Goal: Information Seeking & Learning: Check status

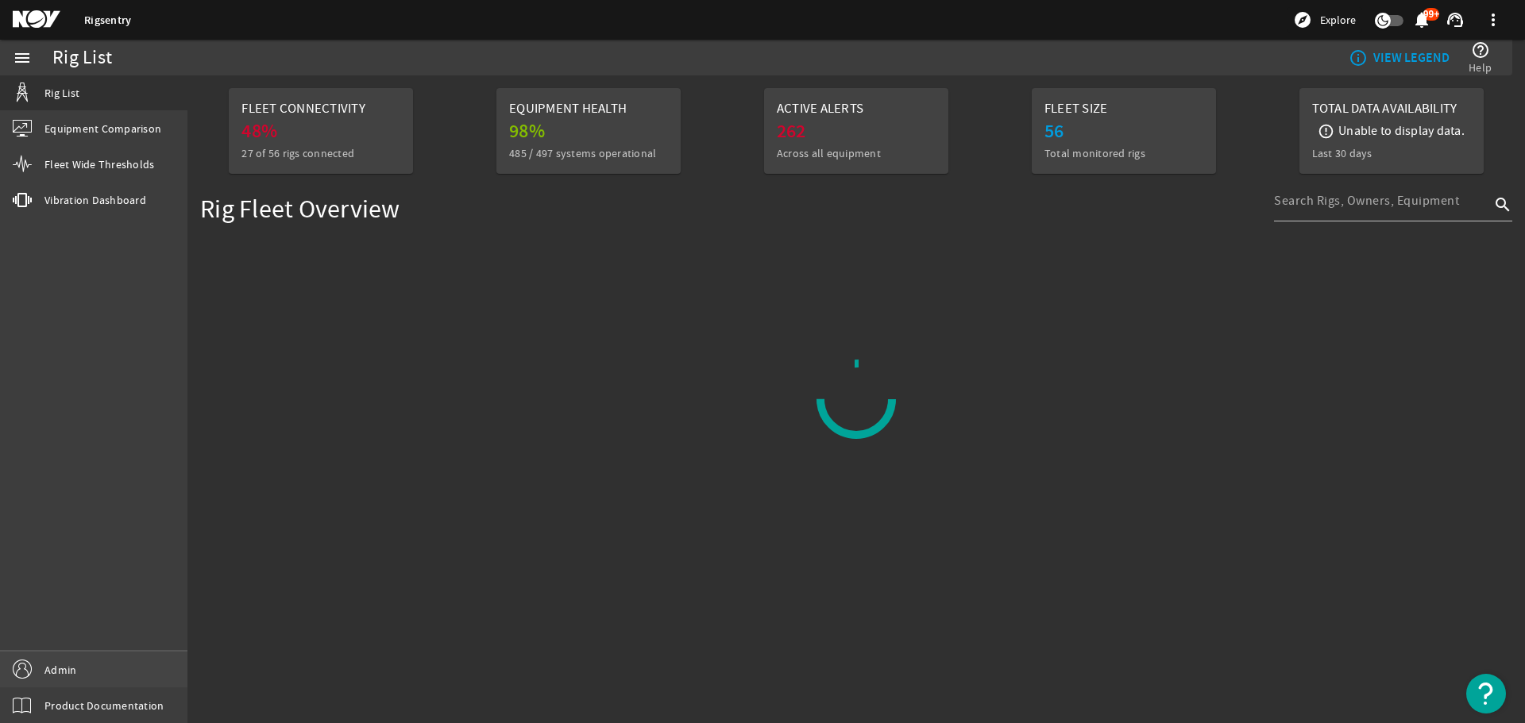
click at [114, 661] on link "Admin" at bounding box center [93, 670] width 187 height 36
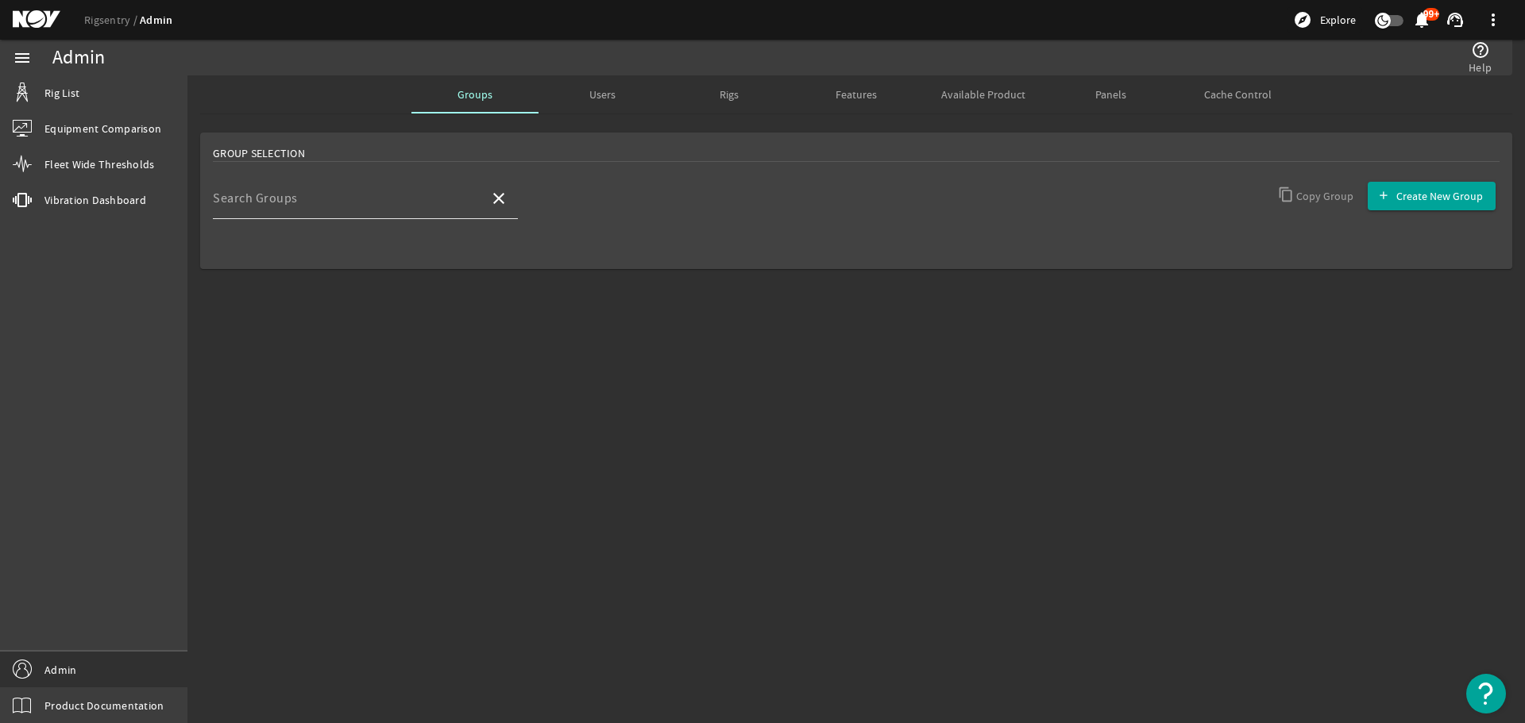
click at [404, 198] on input "Search Groups" at bounding box center [345, 204] width 264 height 19
click at [344, 249] on mat-option "Developers" at bounding box center [365, 245] width 305 height 38
type input "Developers"
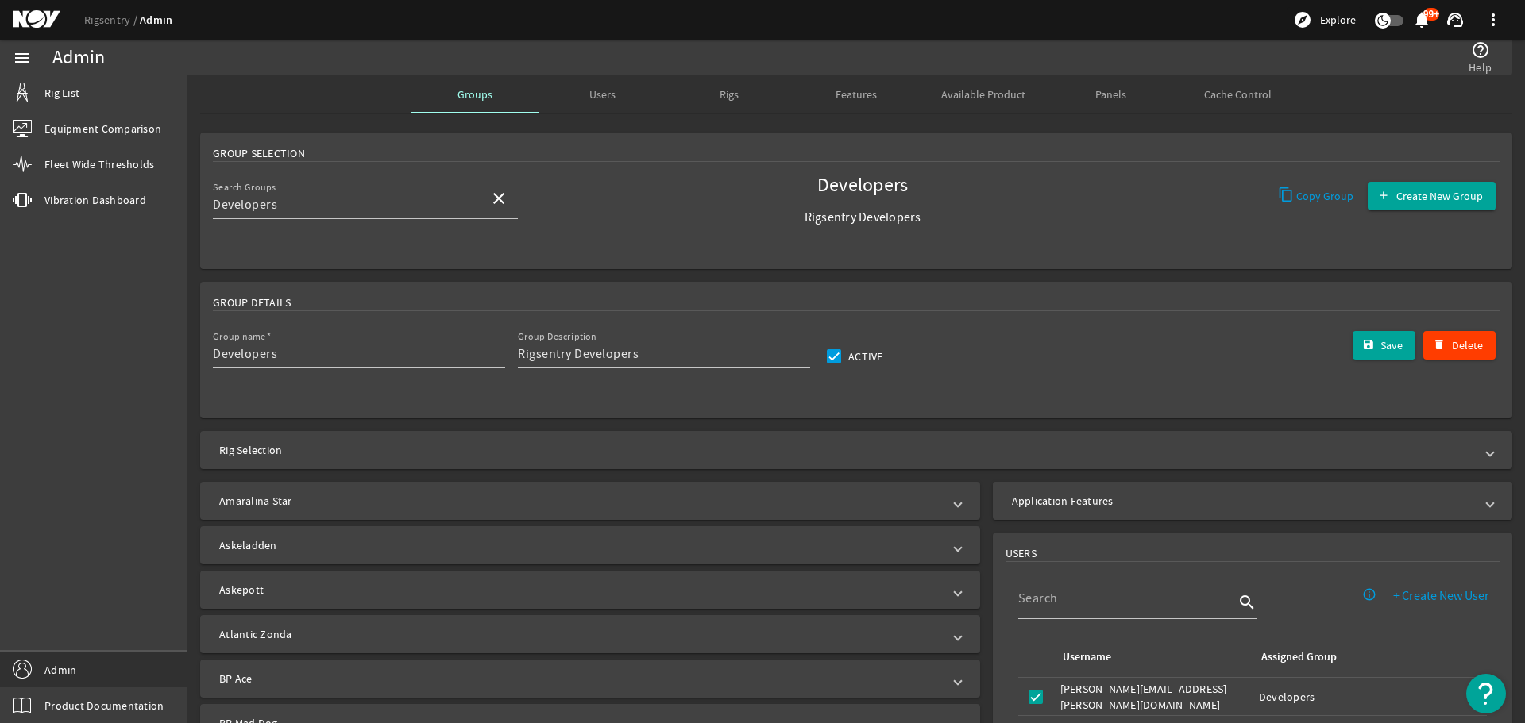
click at [1080, 501] on mat-panel-title "Application Features" at bounding box center [1243, 501] width 462 height 16
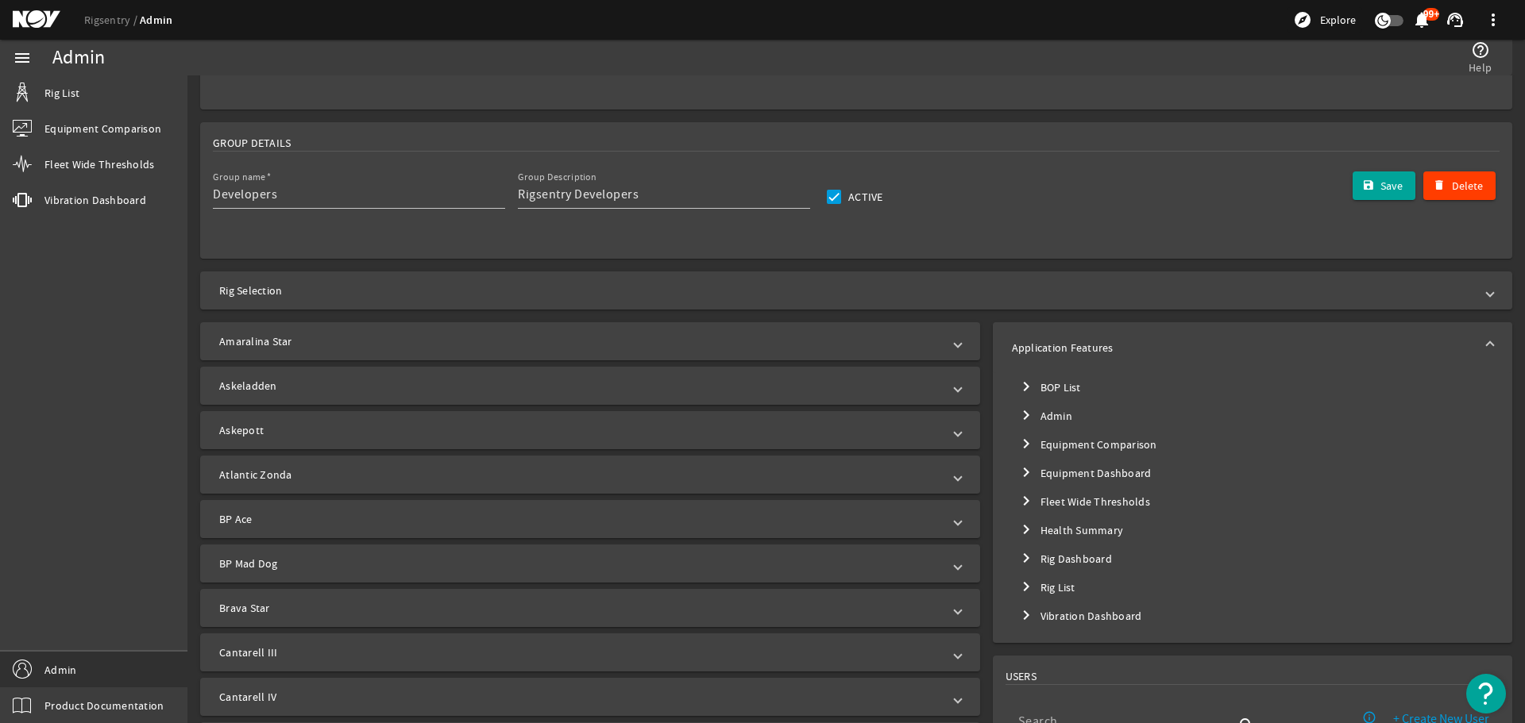
scroll to position [397, 0]
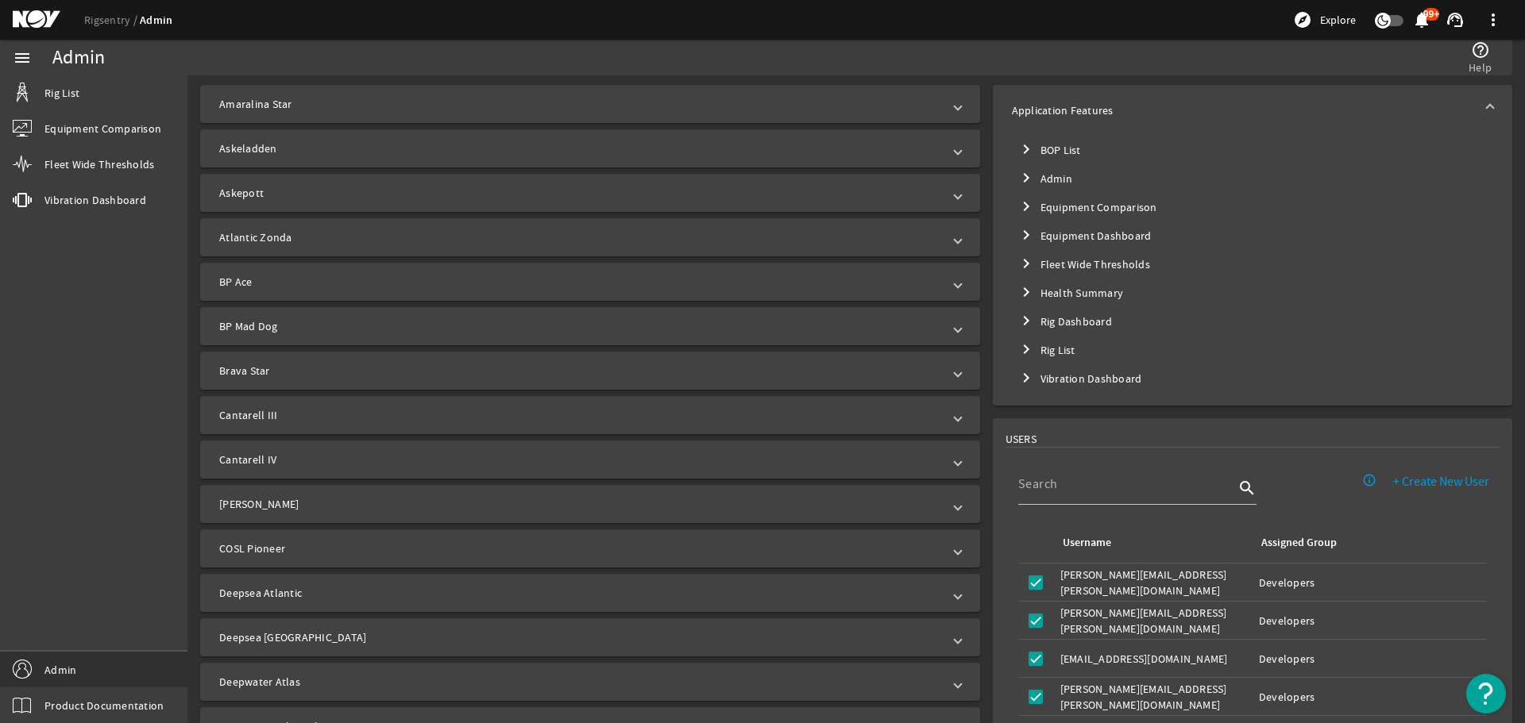
click at [1022, 323] on mat-icon "chevron_right" at bounding box center [1025, 320] width 19 height 19
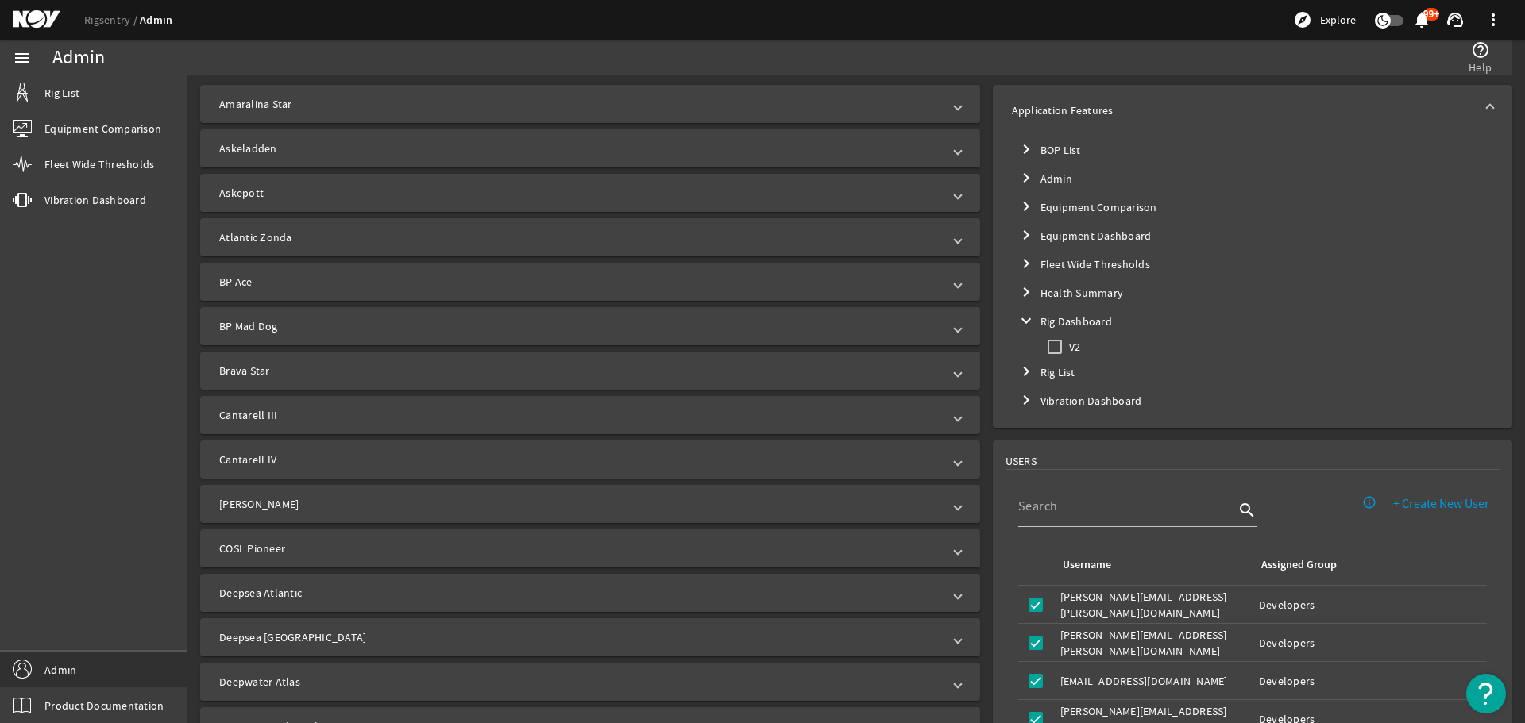
click at [1021, 375] on mat-icon "chevron_right" at bounding box center [1025, 371] width 19 height 19
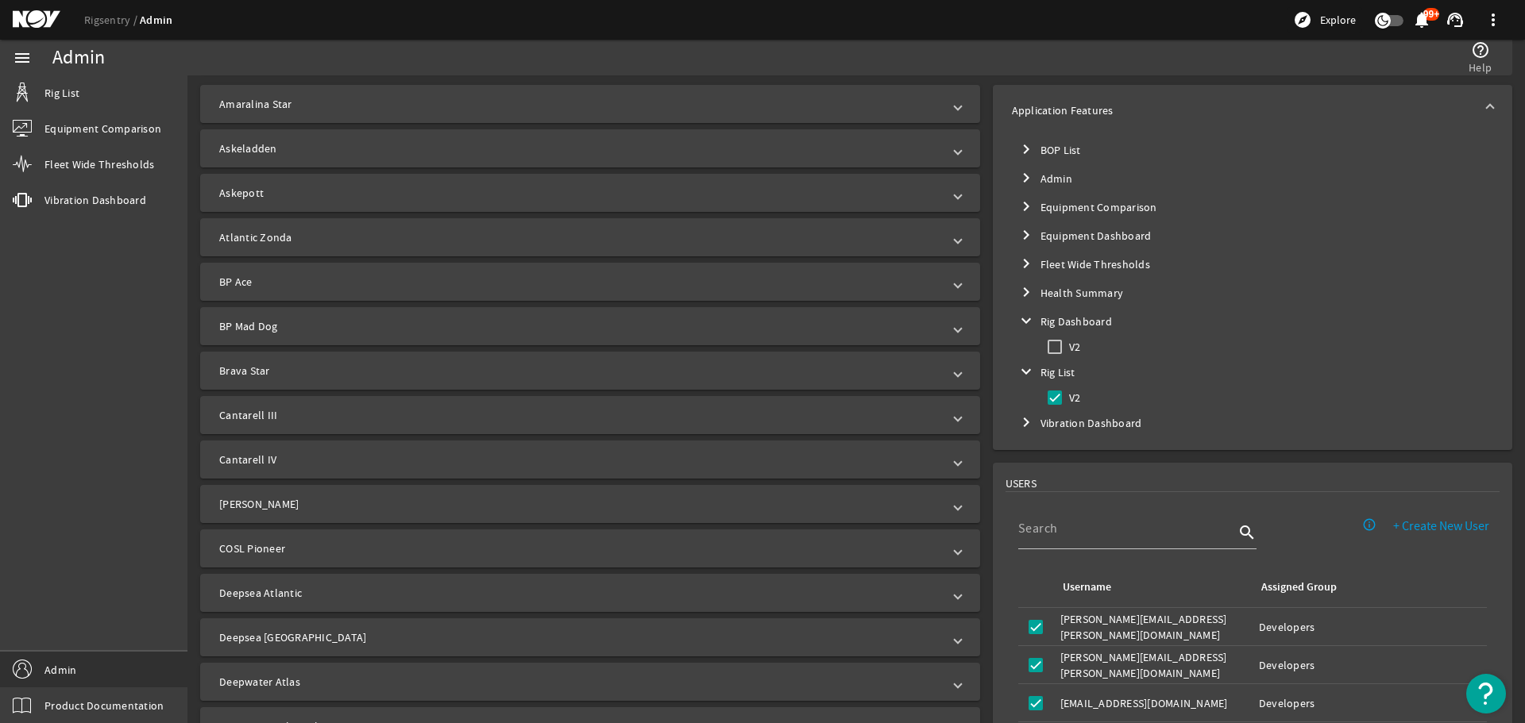
click at [1026, 234] on mat-icon "chevron_right" at bounding box center [1025, 235] width 19 height 19
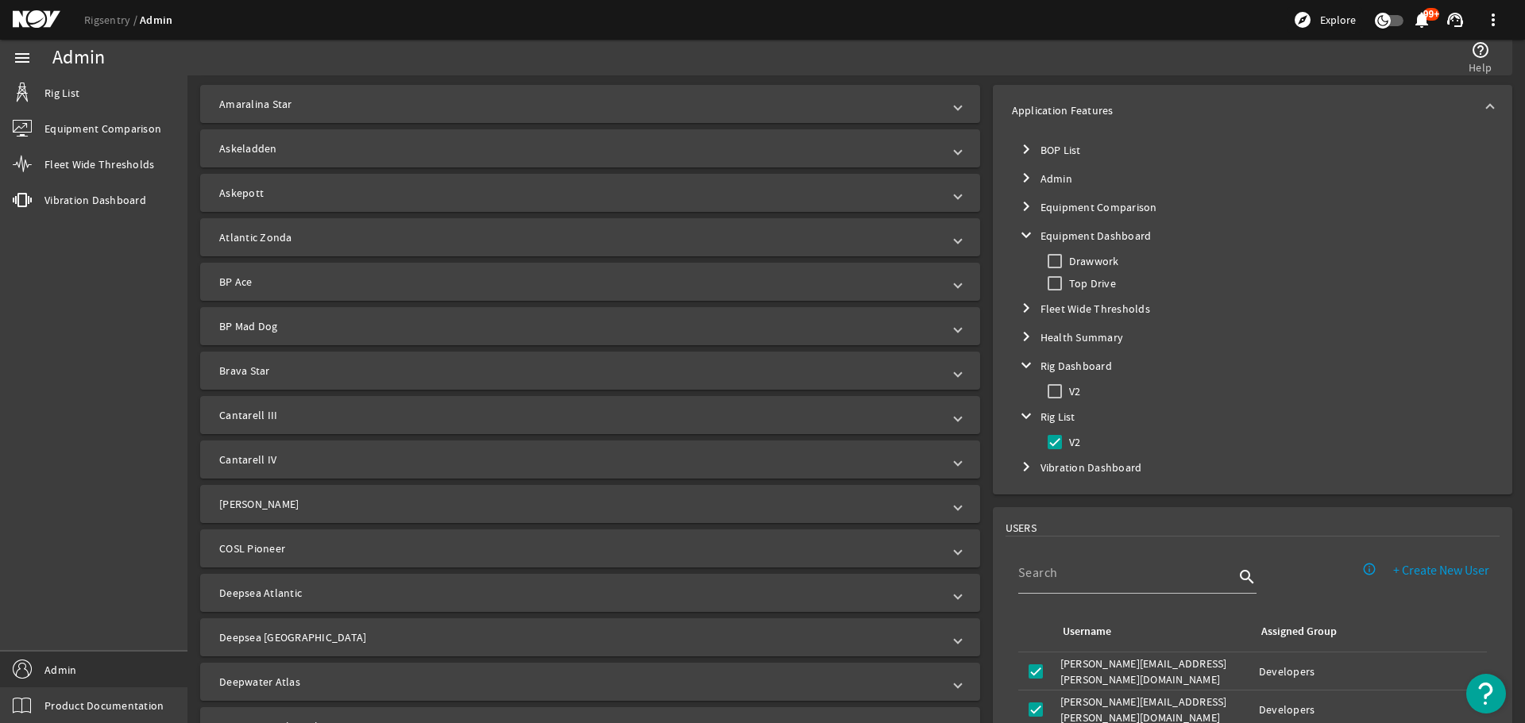
click at [1016, 211] on mat-icon "chevron_right" at bounding box center [1025, 206] width 19 height 19
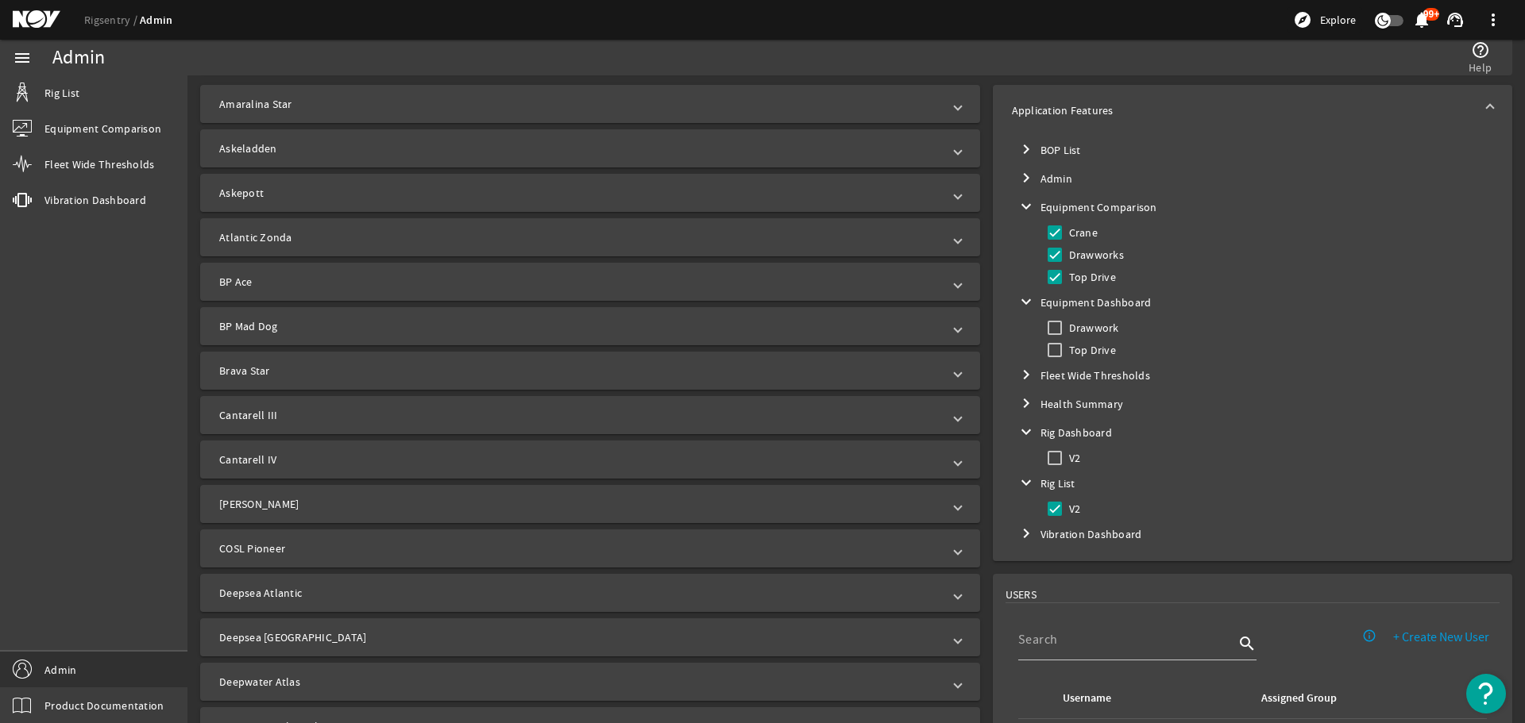
click at [1016, 206] on mat-icon "expand_more" at bounding box center [1025, 206] width 19 height 19
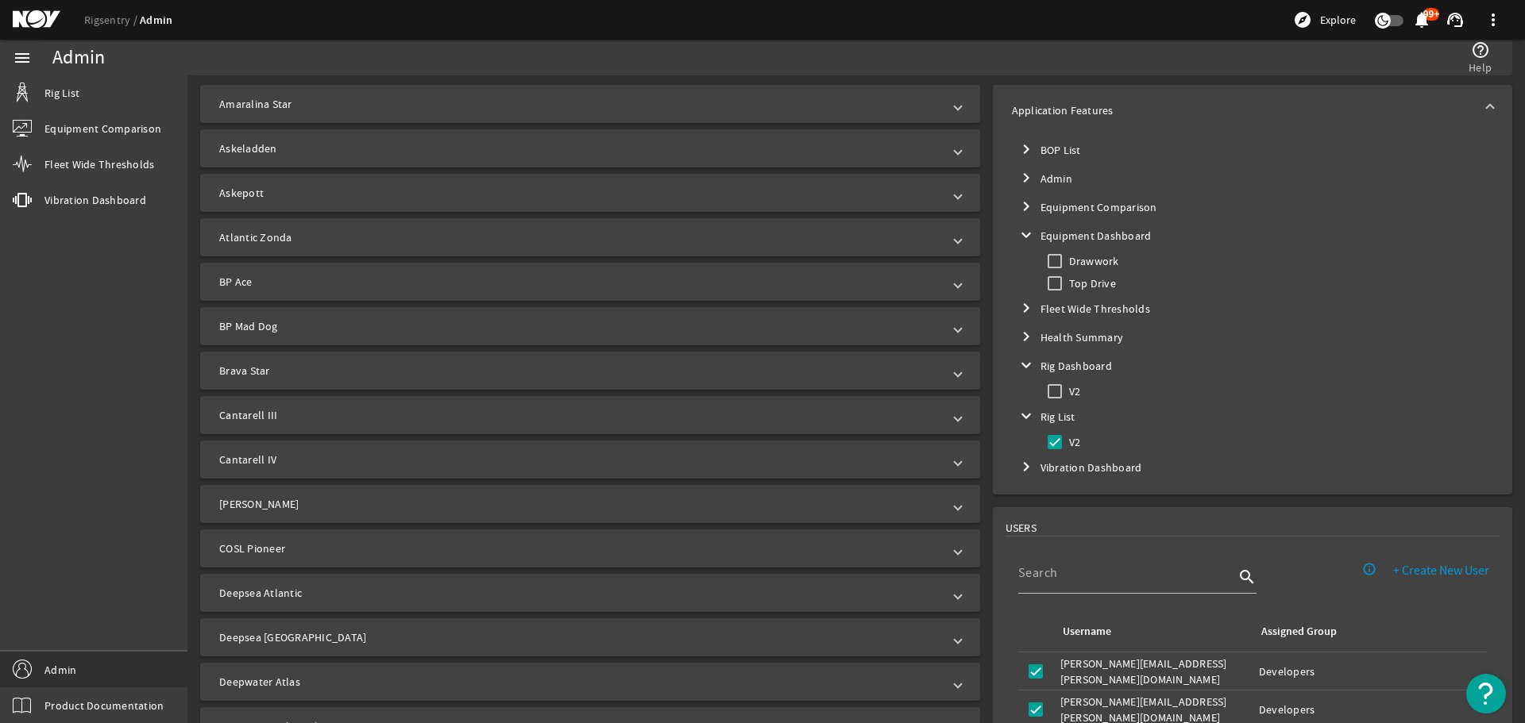
click at [1020, 334] on mat-icon "chevron_right" at bounding box center [1025, 336] width 19 height 19
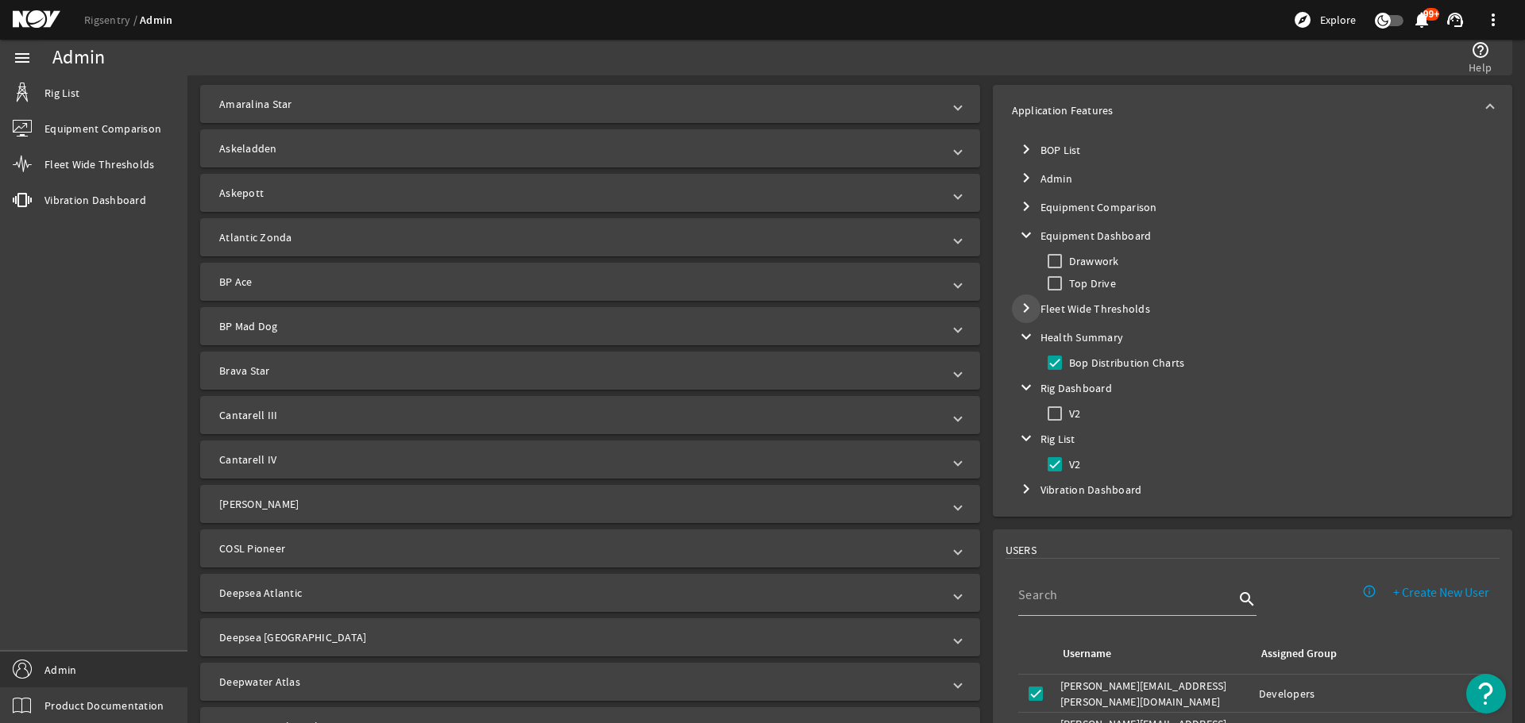
click at [1020, 310] on mat-icon "chevron_right" at bounding box center [1025, 308] width 19 height 19
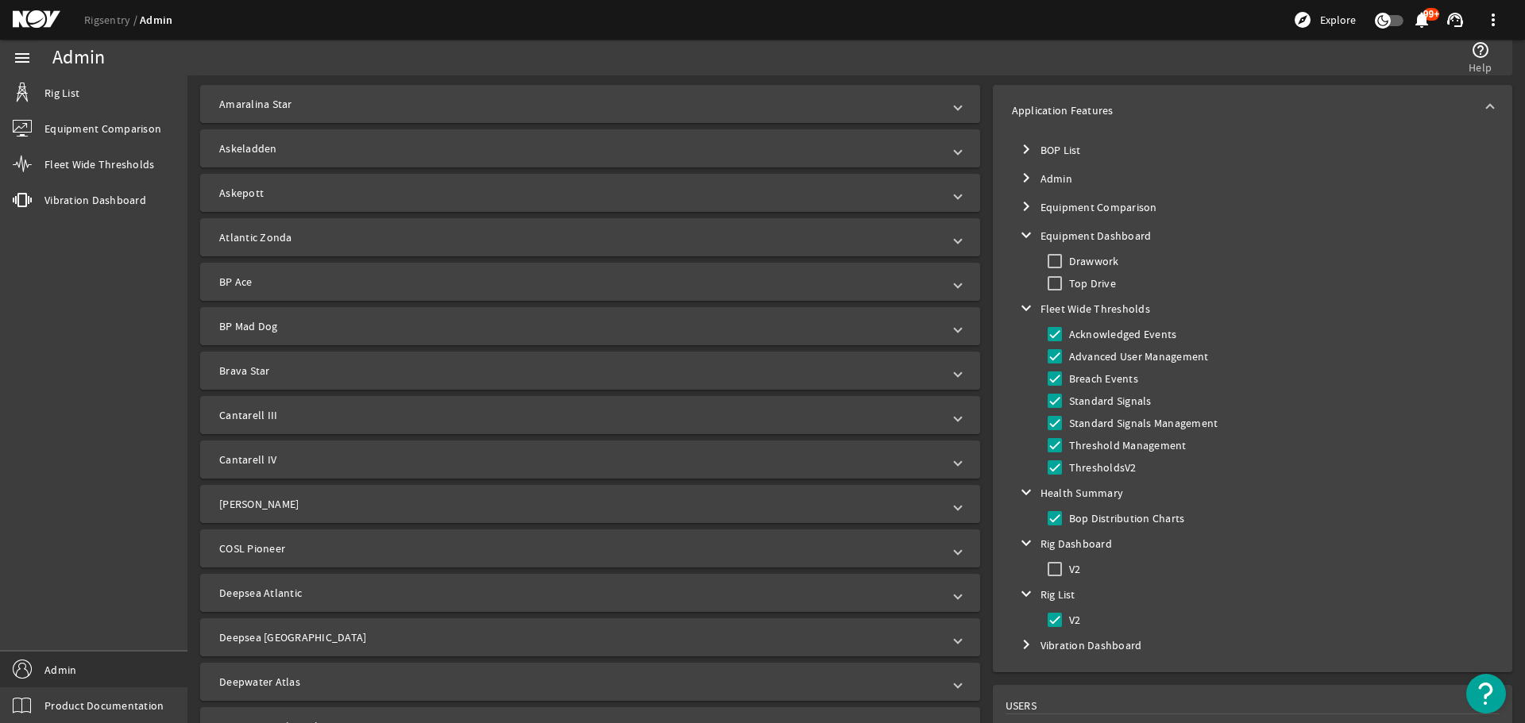
click at [1020, 310] on mat-icon "expand_more" at bounding box center [1025, 308] width 19 height 19
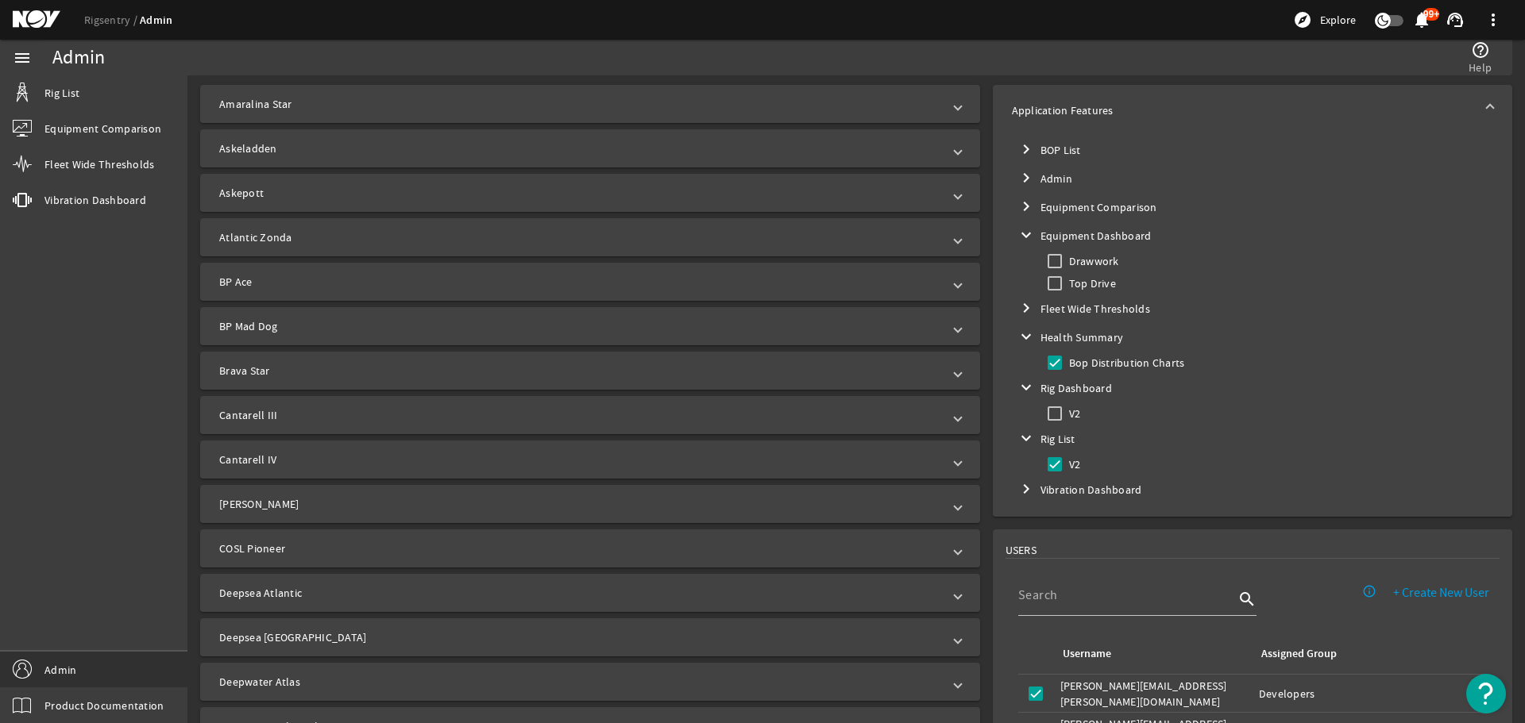
click at [1023, 211] on mat-icon "chevron_right" at bounding box center [1025, 206] width 19 height 19
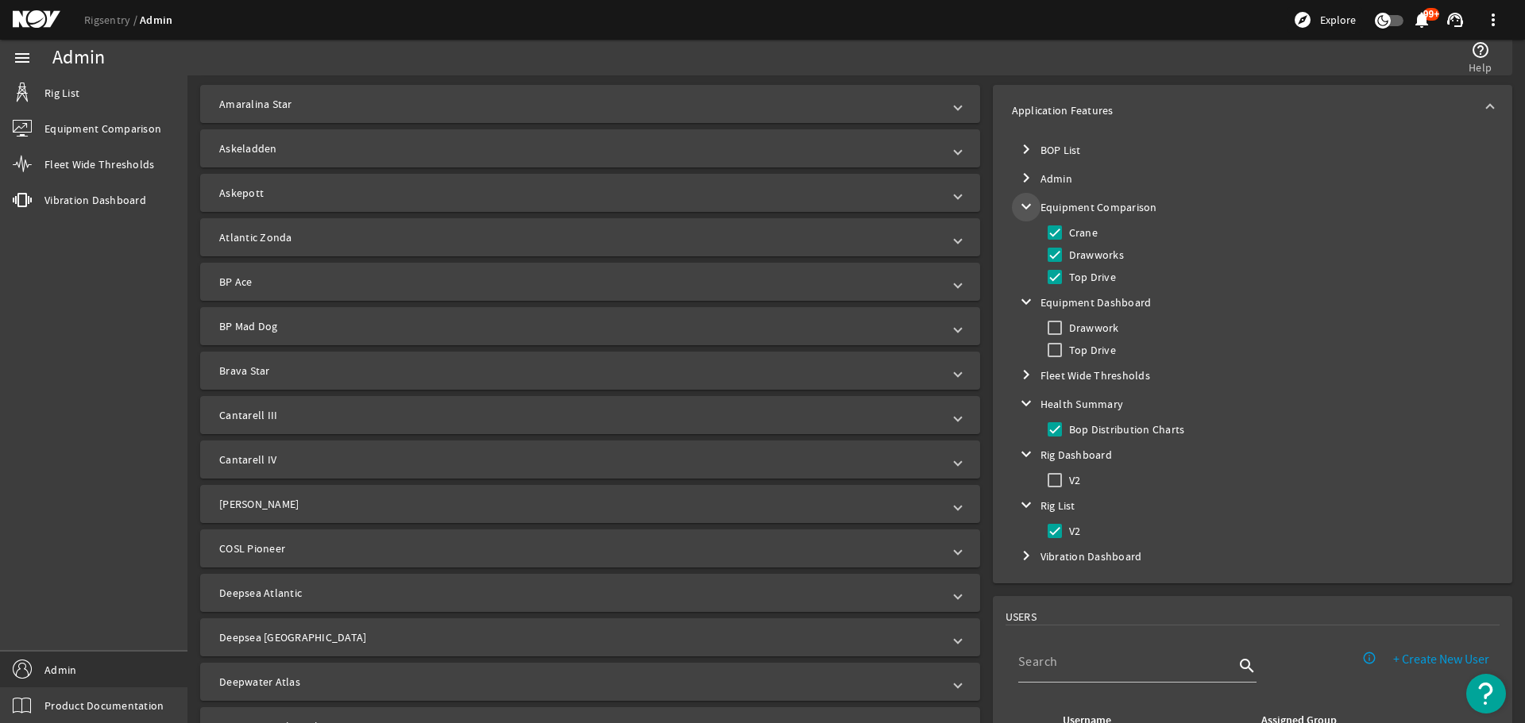
click at [1022, 182] on mat-icon "chevron_right" at bounding box center [1025, 177] width 19 height 19
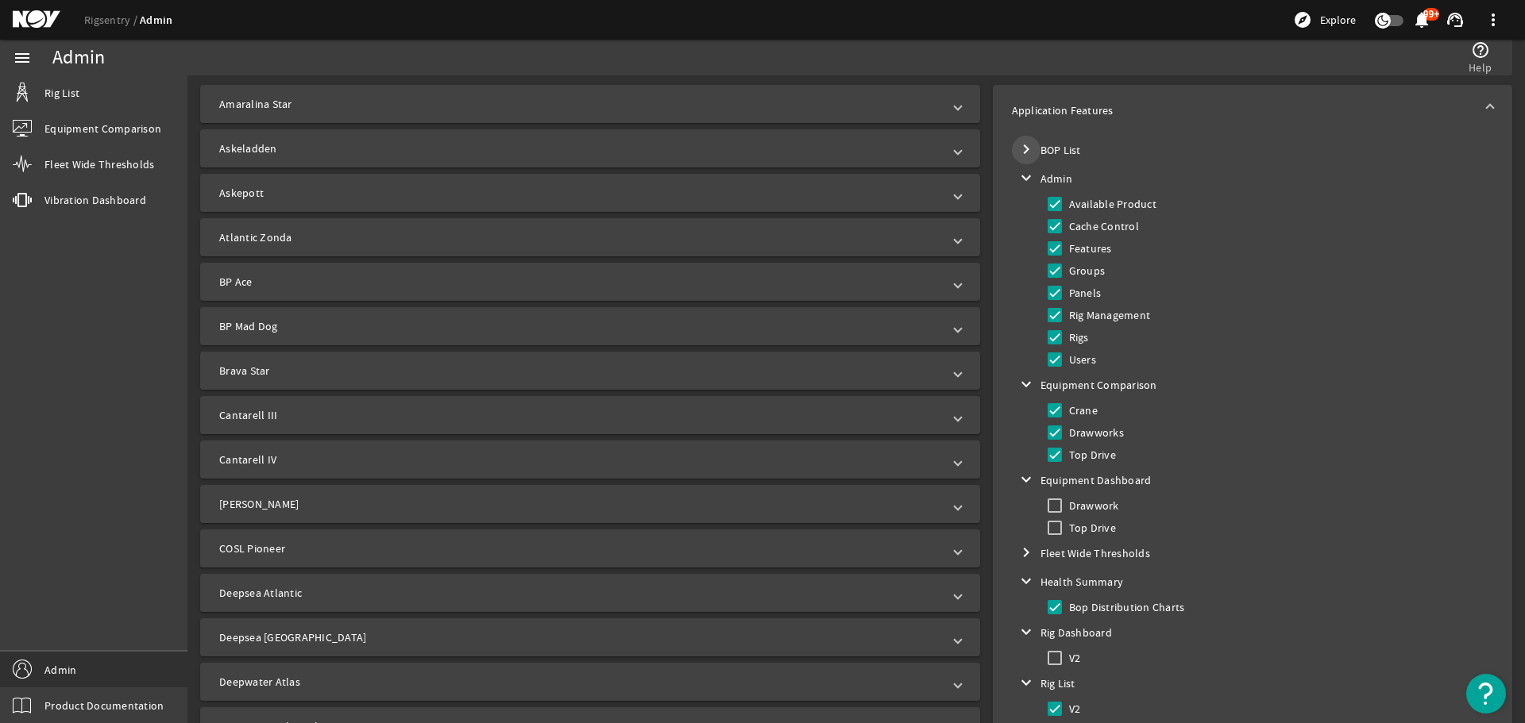
click at [1020, 144] on mat-icon "chevron_right" at bounding box center [1025, 149] width 19 height 19
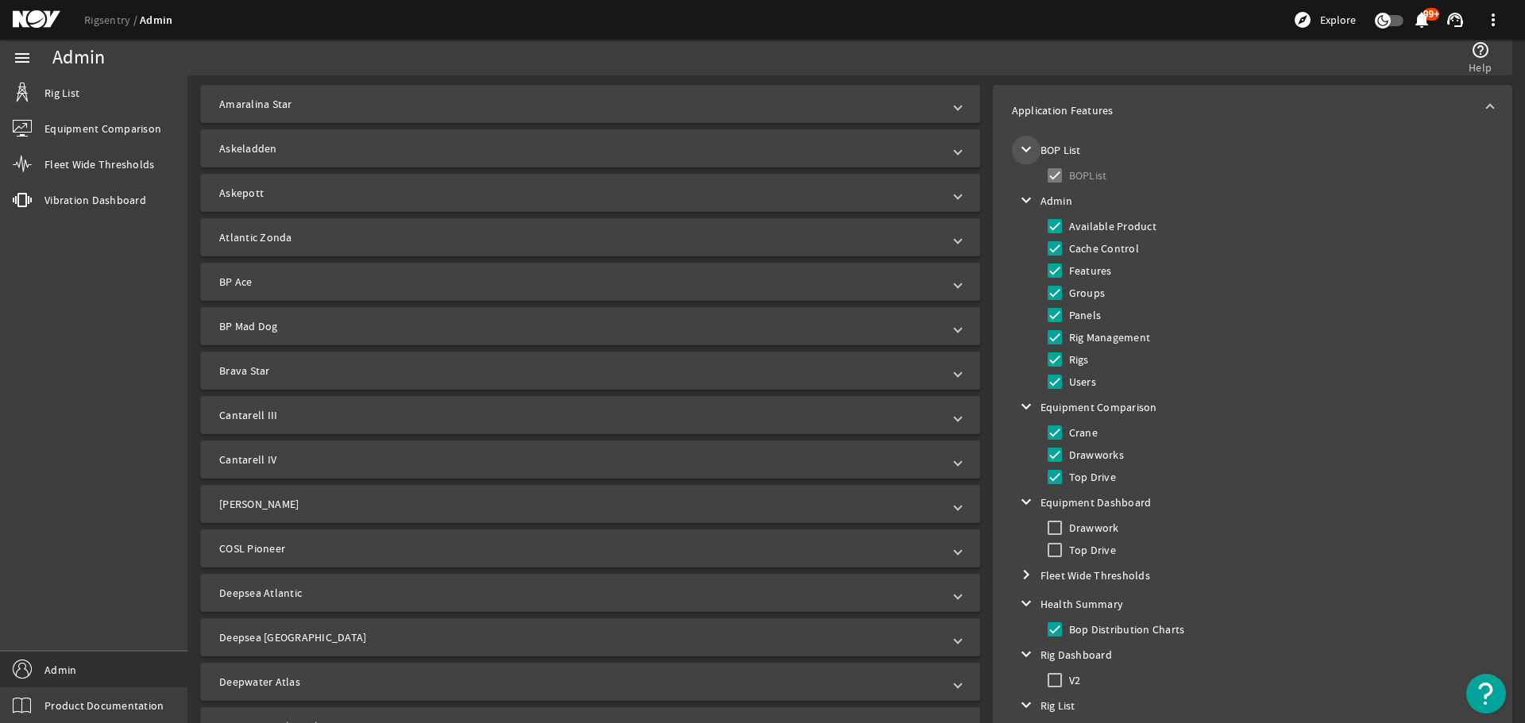
click at [1020, 144] on mat-icon "expand_more" at bounding box center [1025, 149] width 19 height 19
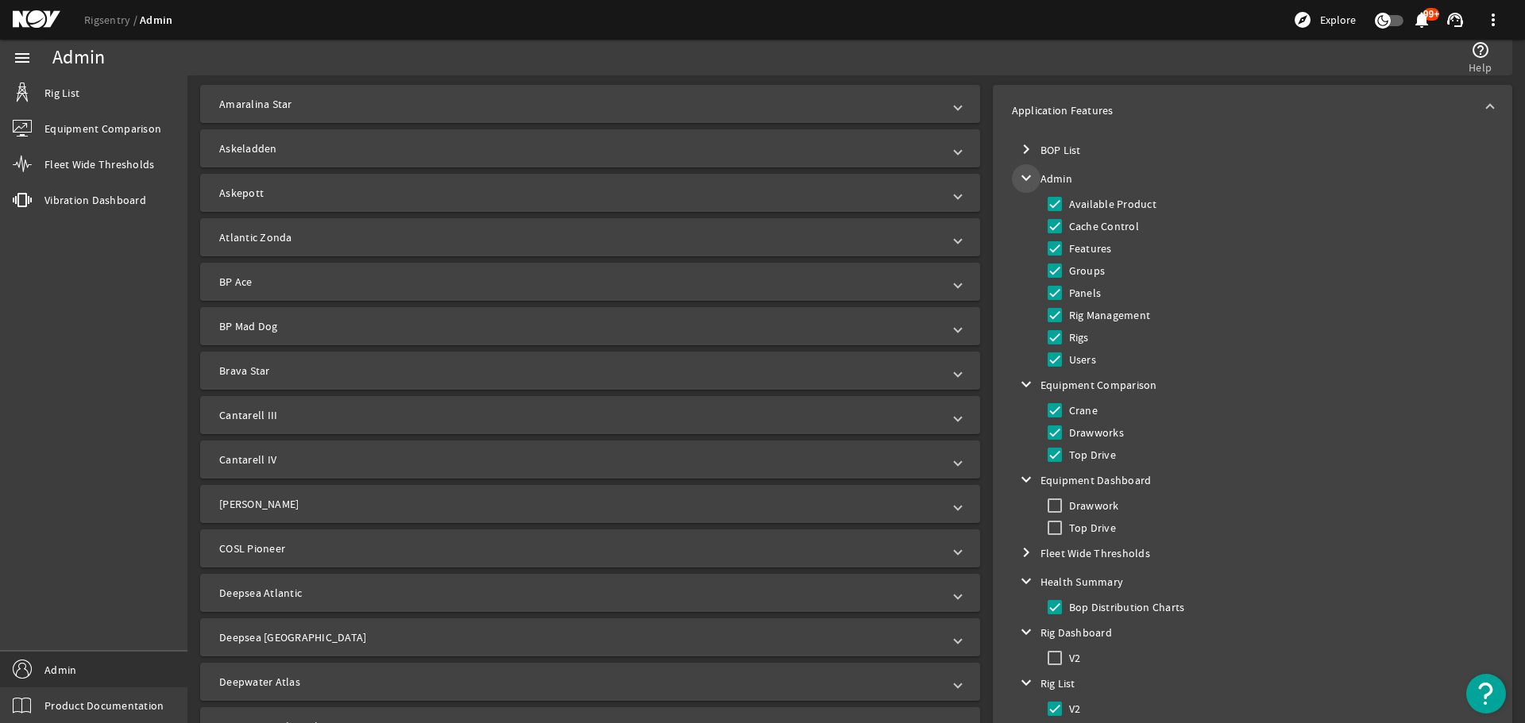
click at [1020, 175] on mat-icon "expand_more" at bounding box center [1025, 177] width 19 height 19
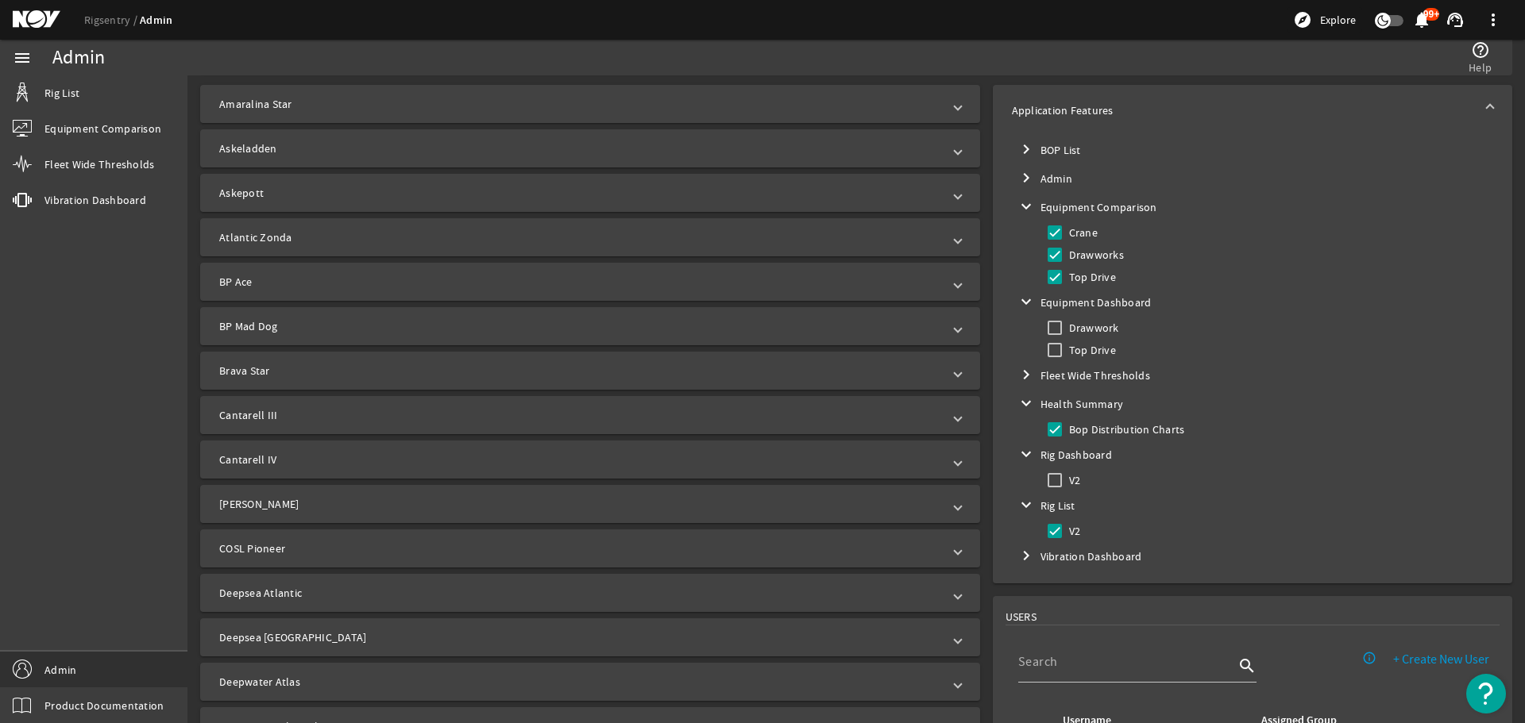
click at [1020, 209] on mat-icon "expand_more" at bounding box center [1025, 206] width 19 height 19
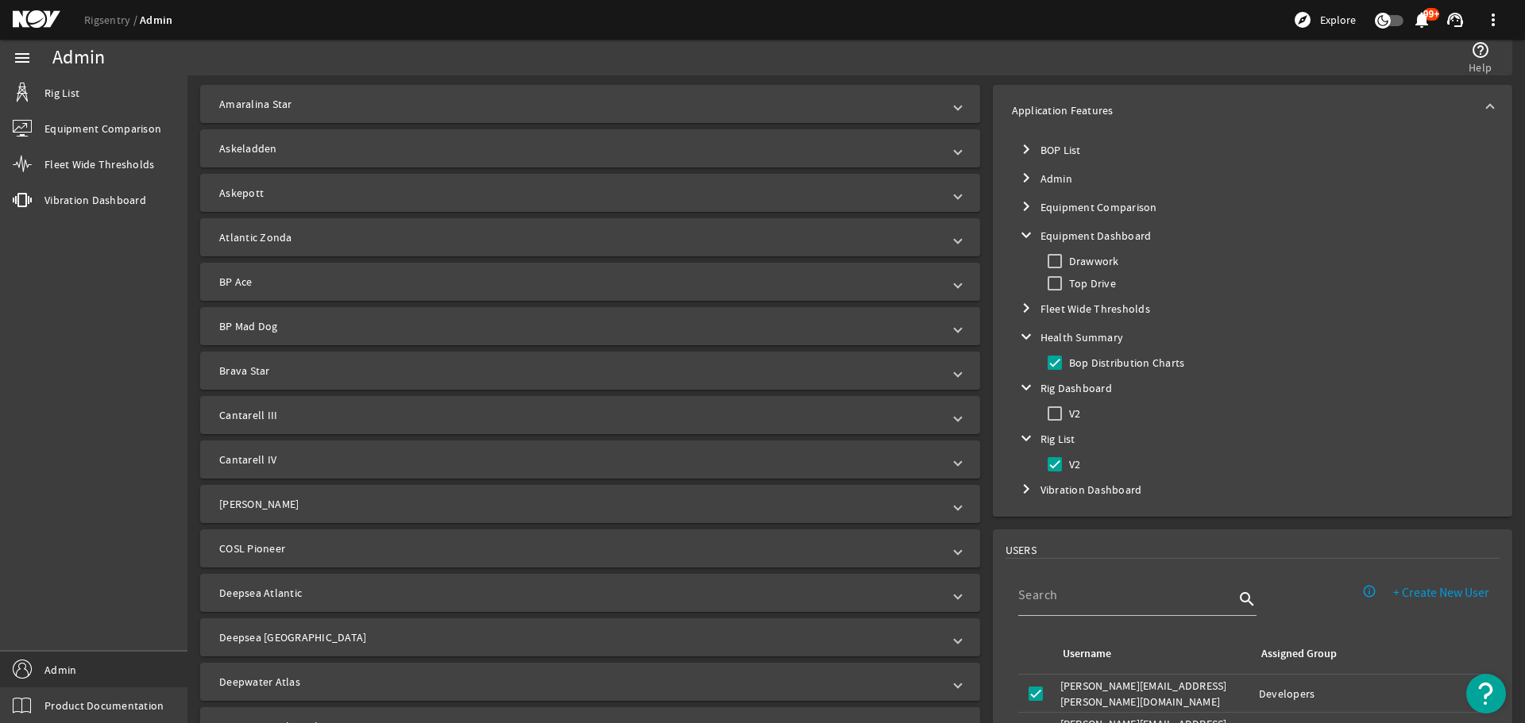
click at [1016, 494] on mat-icon "chevron_right" at bounding box center [1025, 489] width 19 height 19
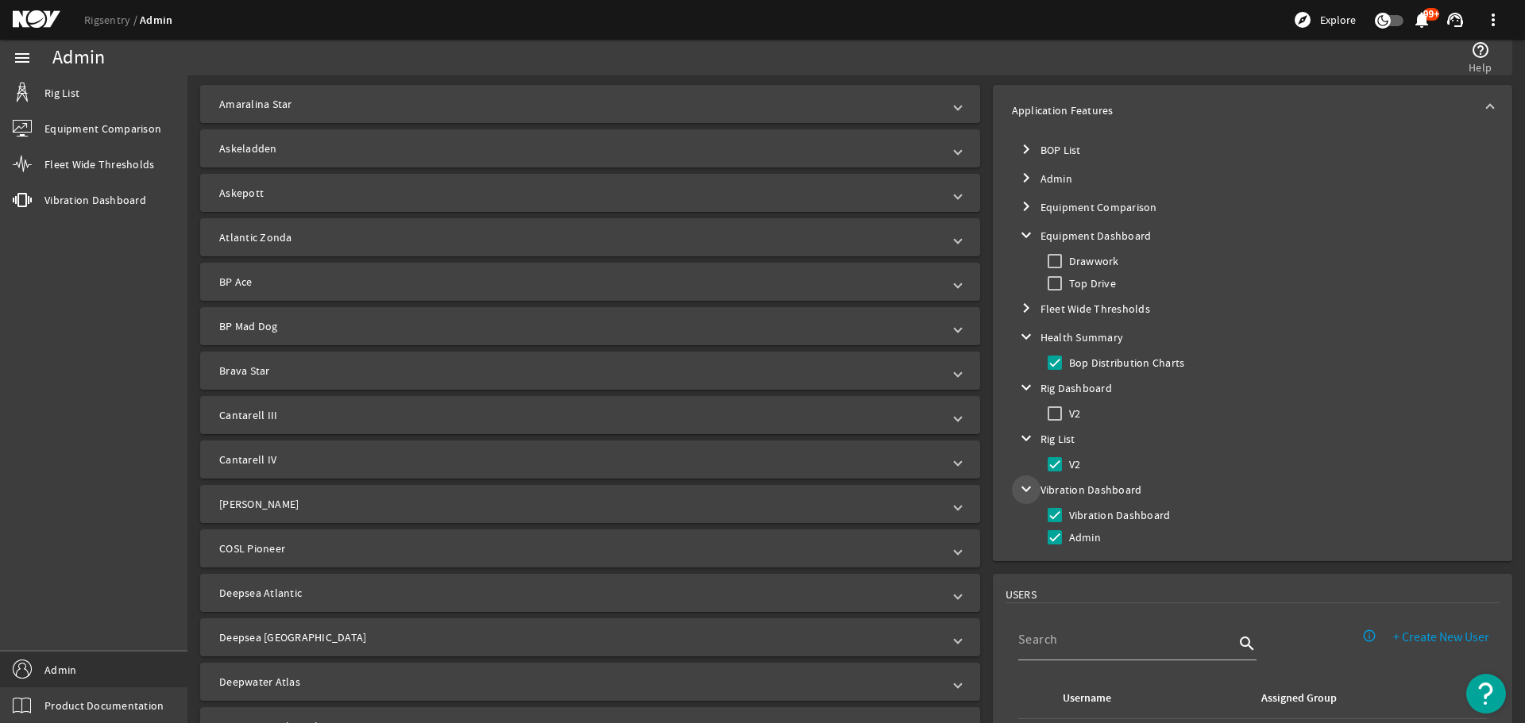
click at [1016, 494] on mat-icon "expand_more" at bounding box center [1025, 489] width 19 height 19
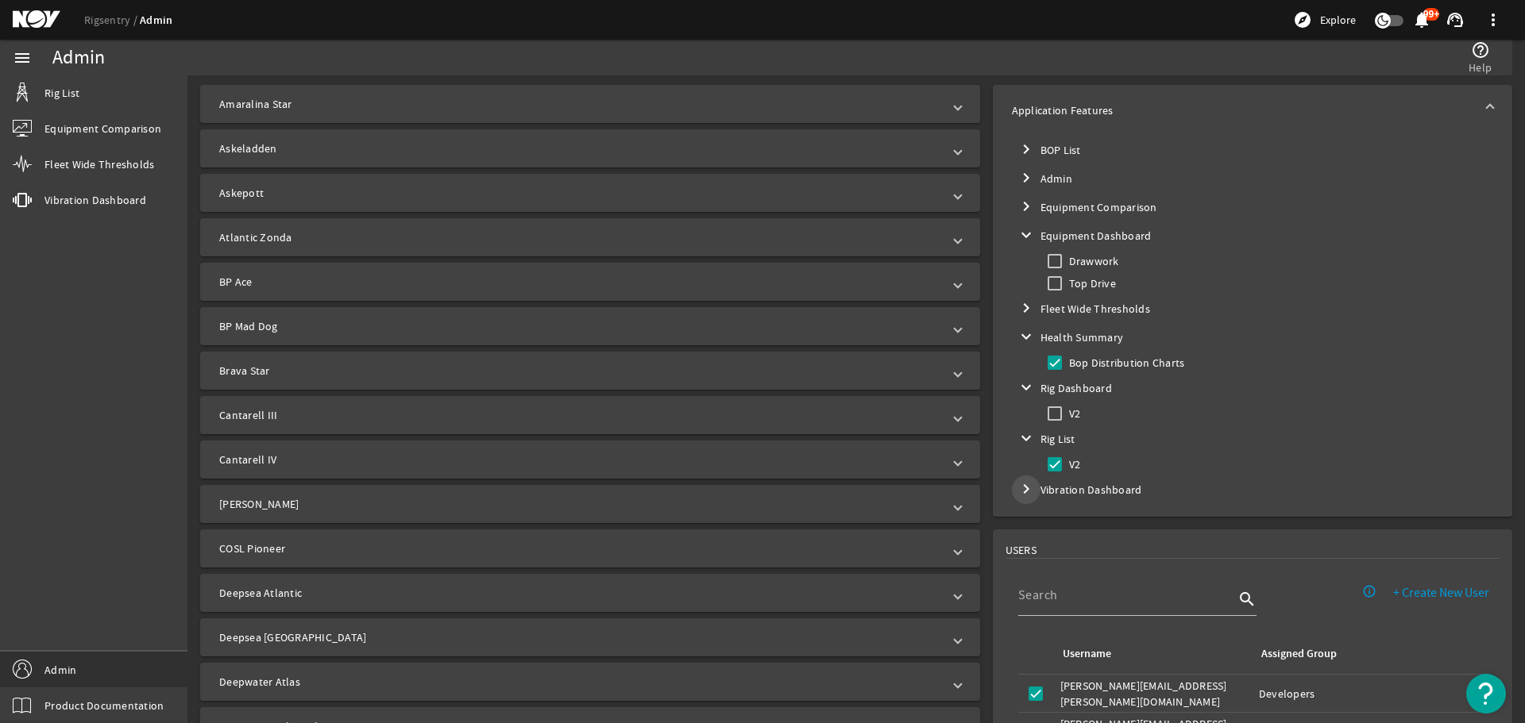
click at [1016, 494] on mat-icon "chevron_right" at bounding box center [1025, 489] width 19 height 19
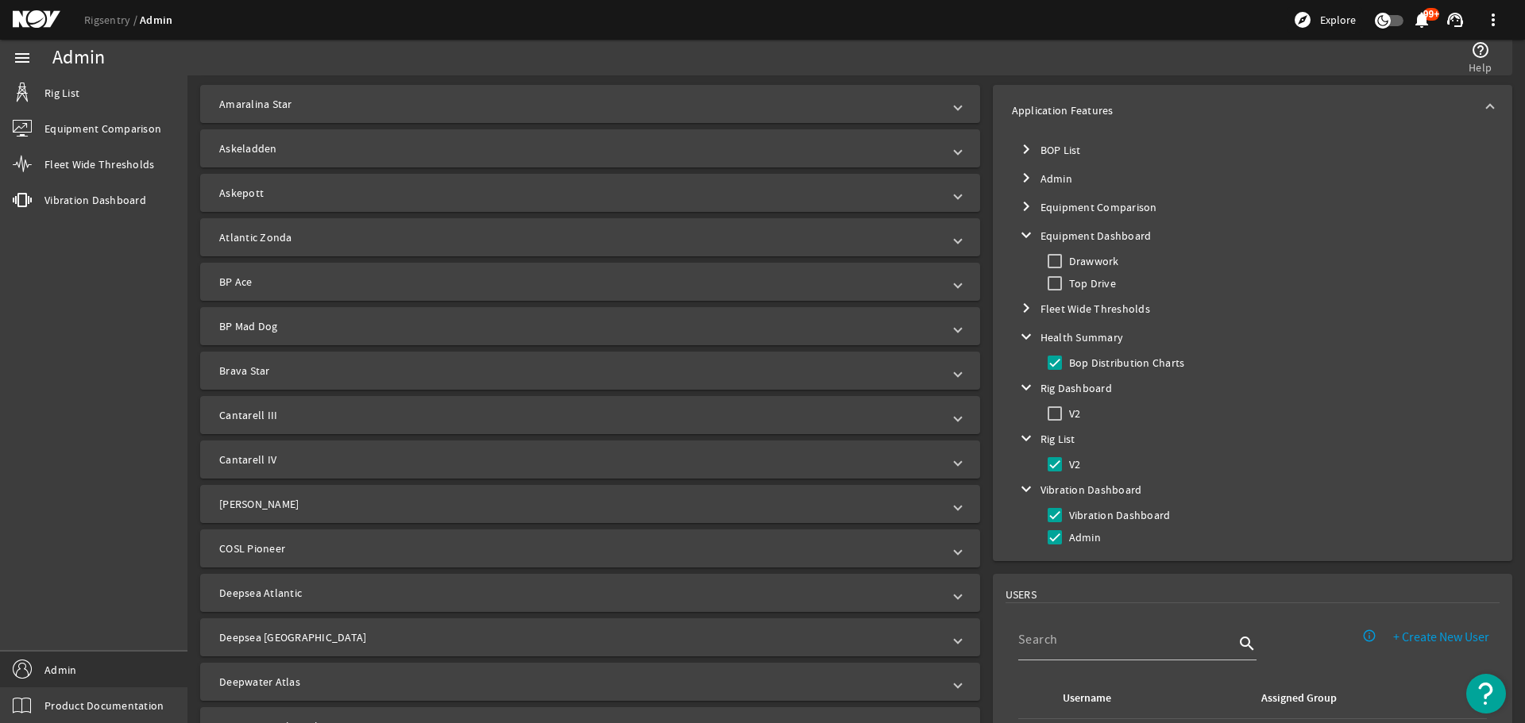
click at [1016, 494] on mat-icon "expand_more" at bounding box center [1025, 489] width 19 height 19
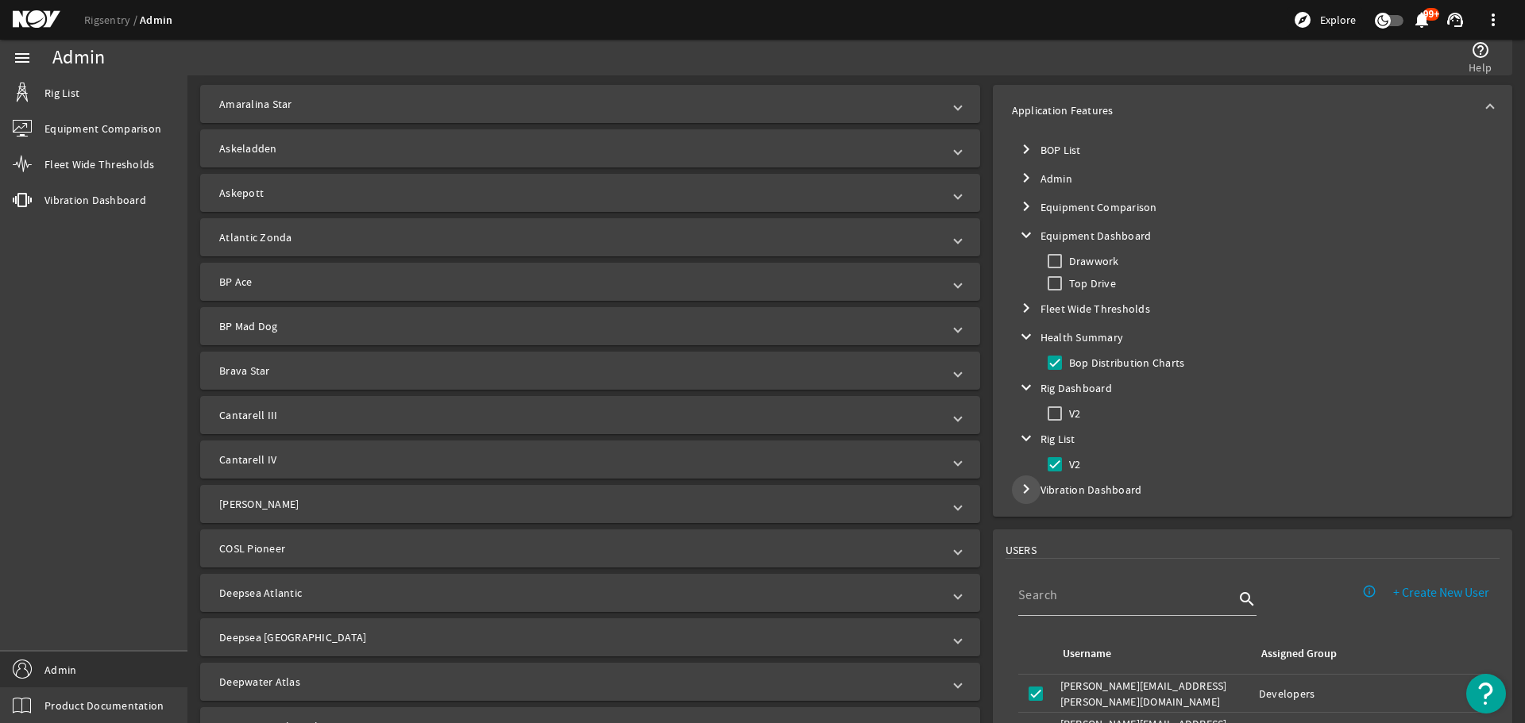
click at [1016, 494] on mat-icon "chevron_right" at bounding box center [1025, 489] width 19 height 19
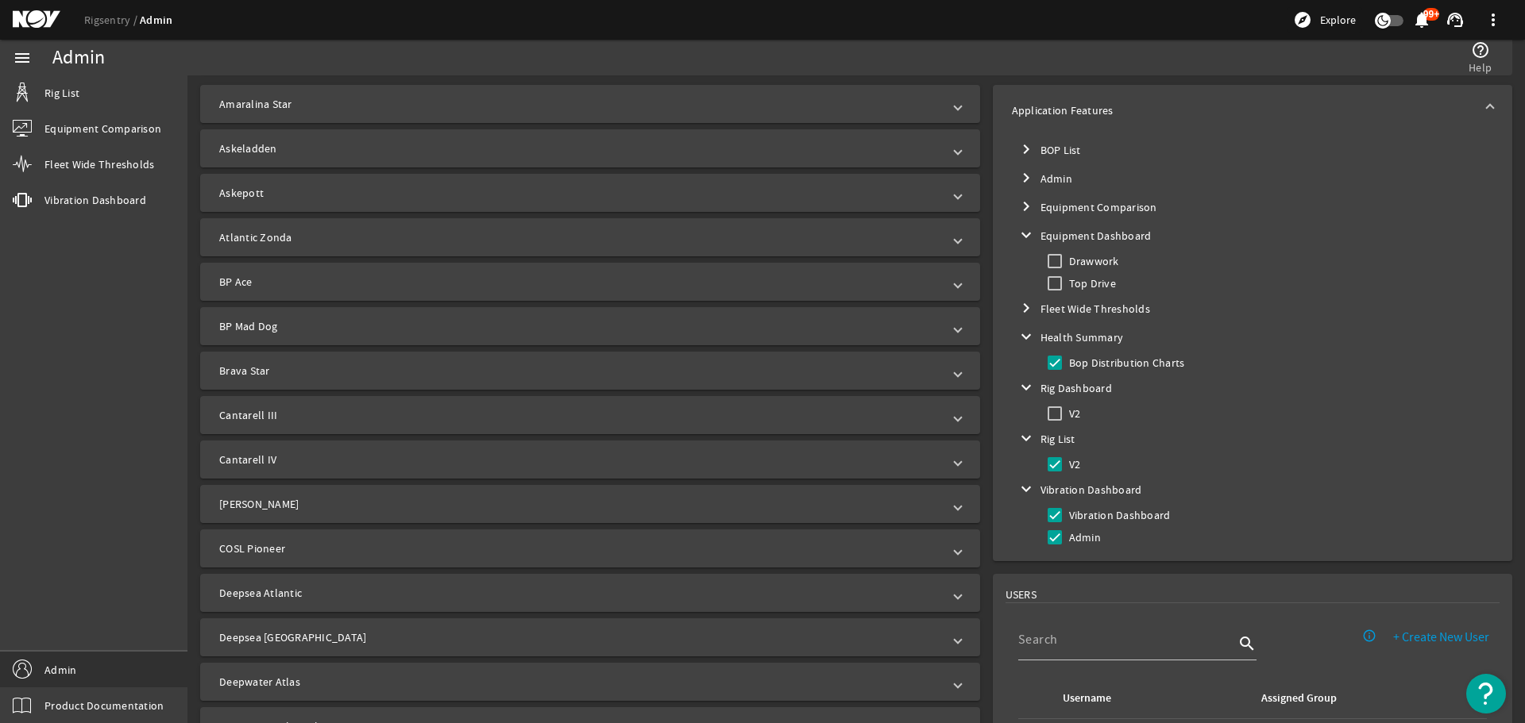
click at [1016, 494] on mat-icon "expand_more" at bounding box center [1025, 489] width 19 height 19
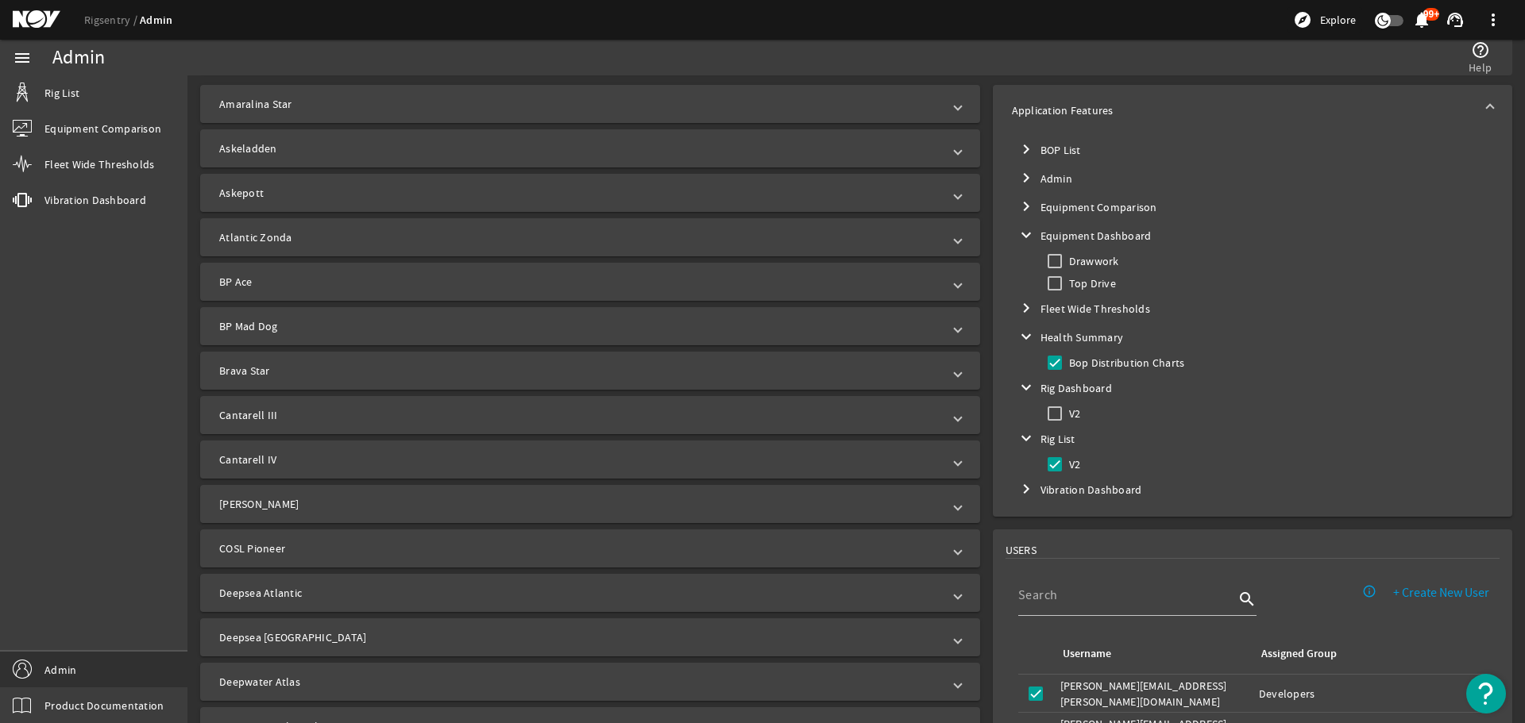
click at [1019, 311] on mat-icon "chevron_right" at bounding box center [1025, 308] width 19 height 19
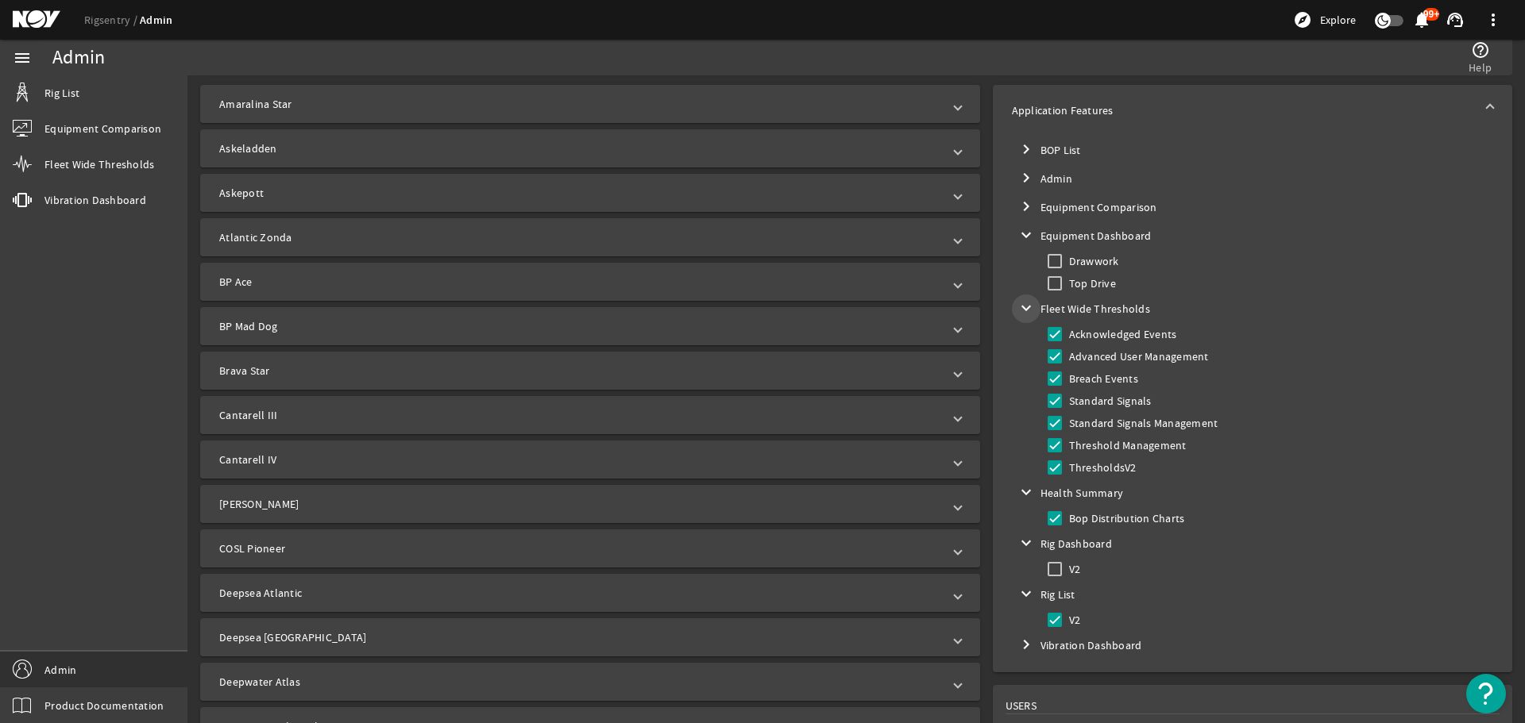
click at [1019, 311] on mat-icon "expand_more" at bounding box center [1025, 308] width 19 height 19
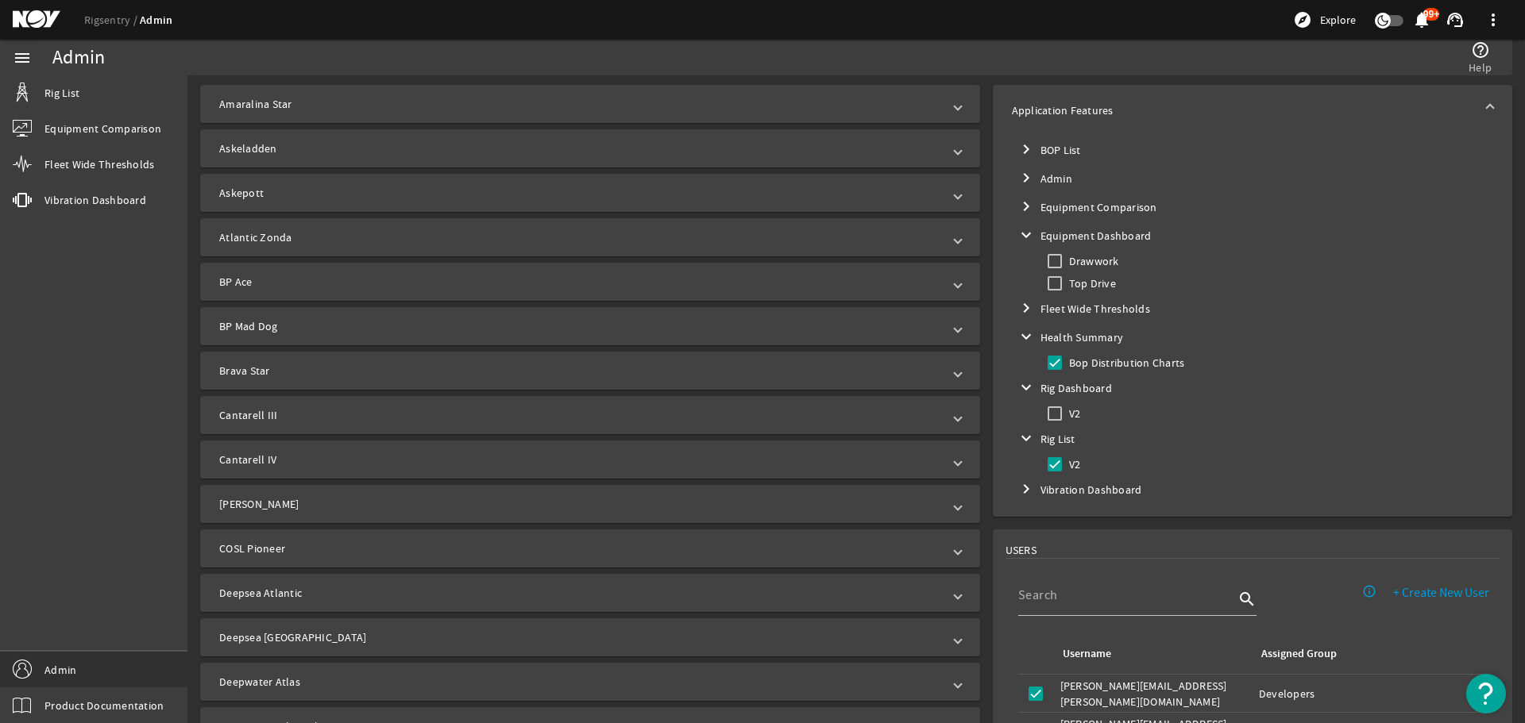
click at [1020, 229] on mat-icon "expand_more" at bounding box center [1025, 235] width 19 height 19
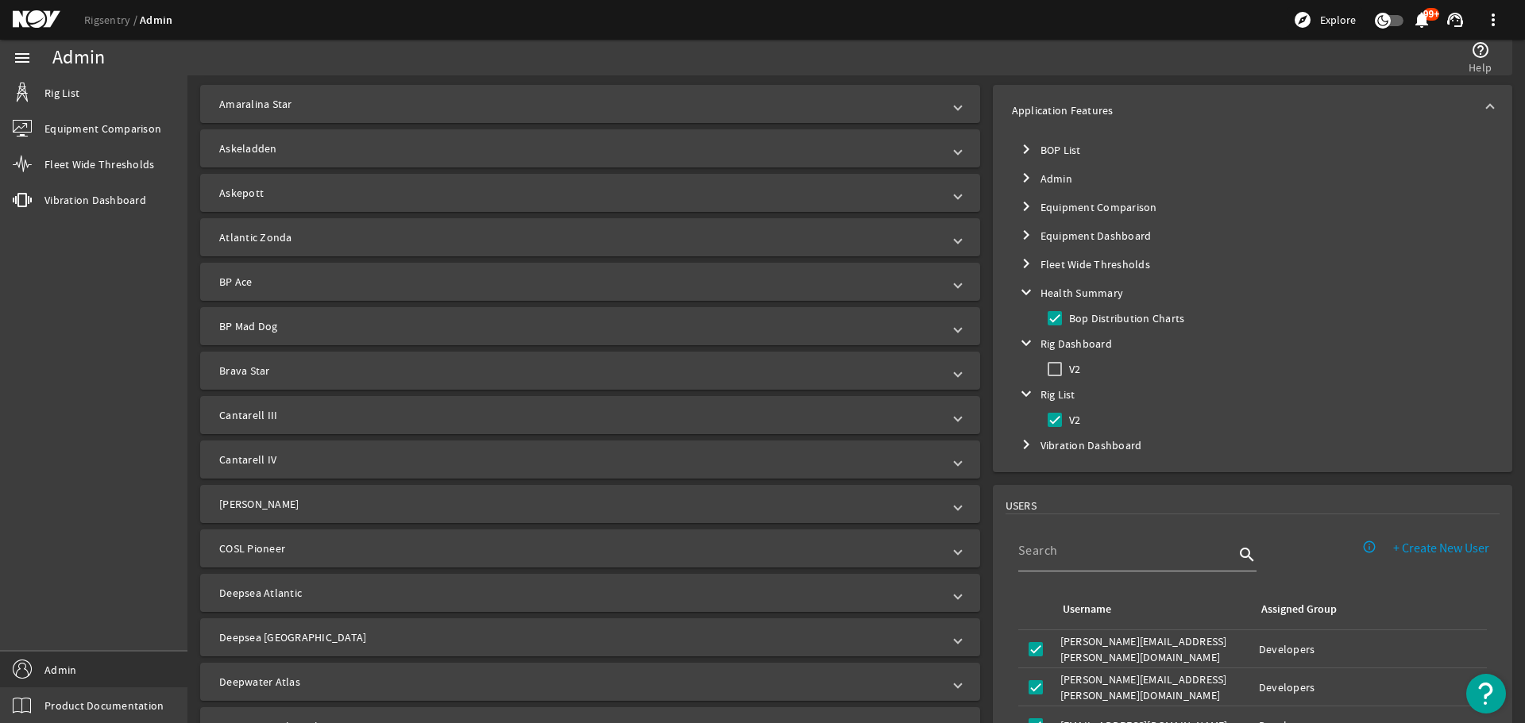
click at [1016, 291] on mat-icon "expand_more" at bounding box center [1025, 292] width 19 height 19
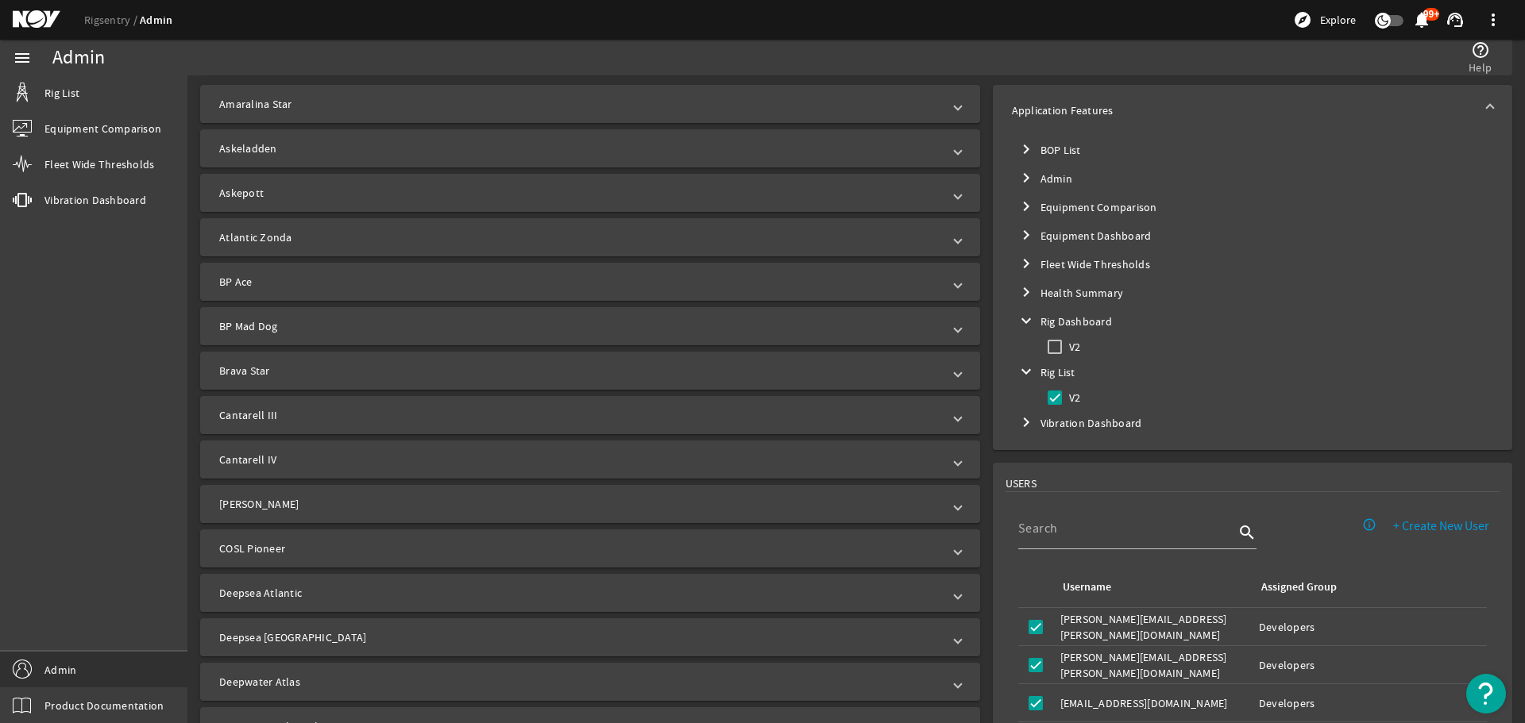
click at [1016, 316] on mat-icon "expand_more" at bounding box center [1025, 320] width 19 height 19
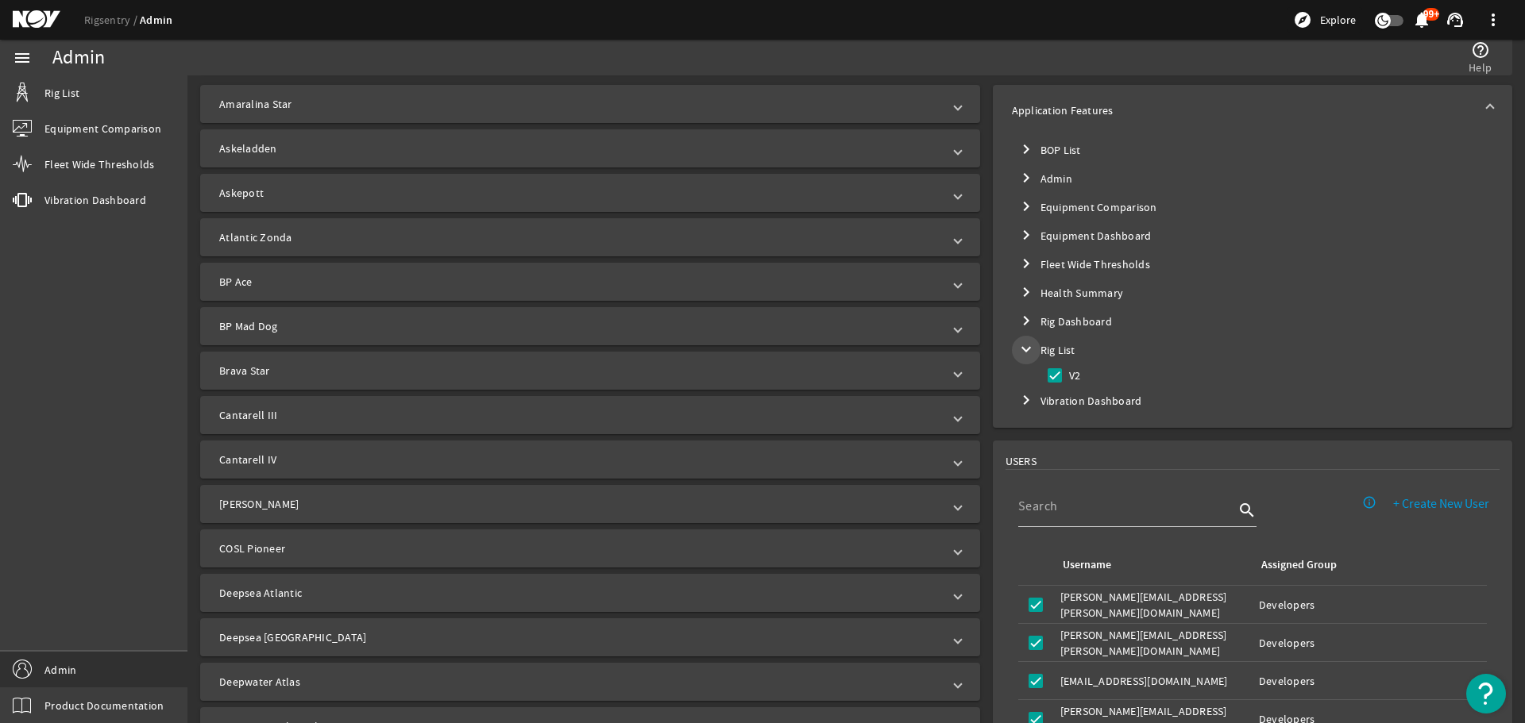
click at [1021, 343] on mat-icon "expand_more" at bounding box center [1025, 349] width 19 height 19
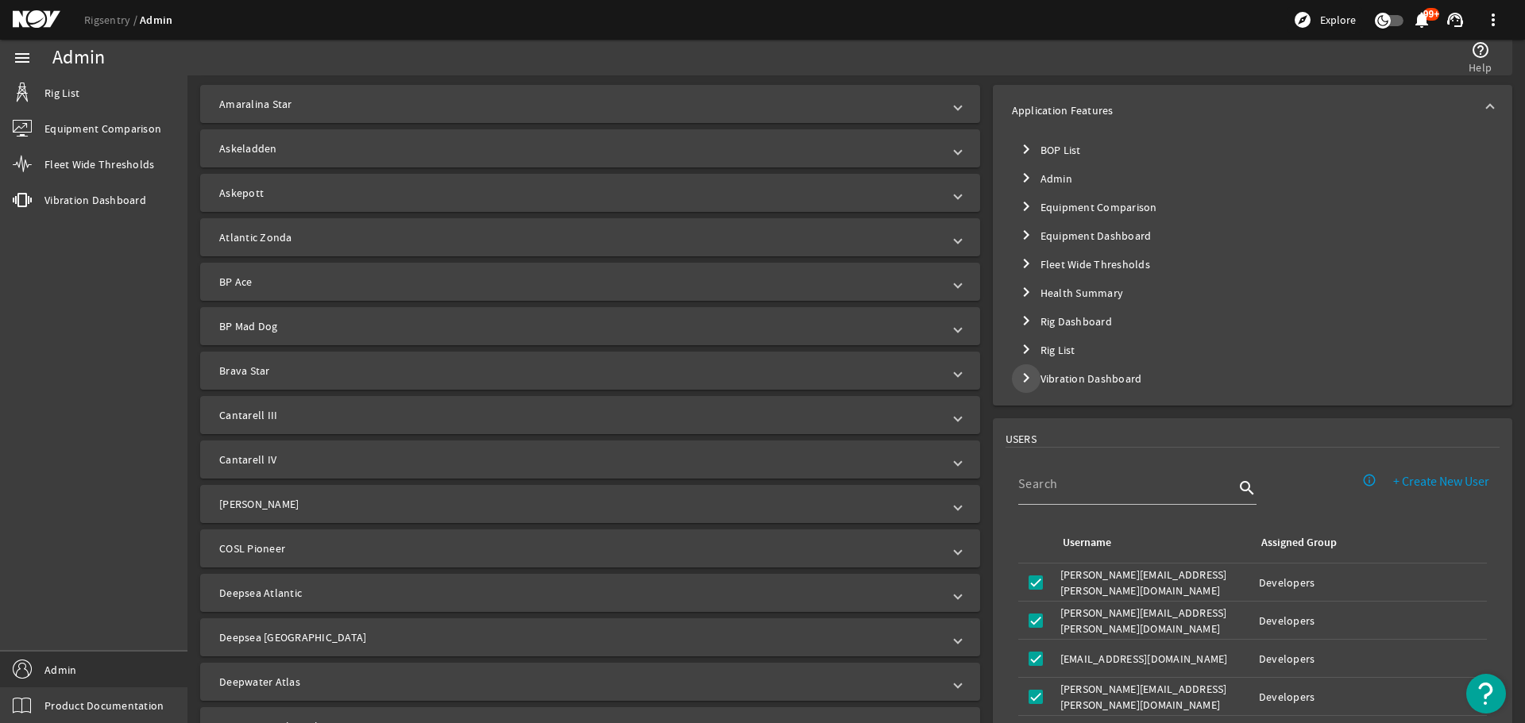
click at [1016, 369] on mat-icon "chevron_right" at bounding box center [1025, 377] width 19 height 19
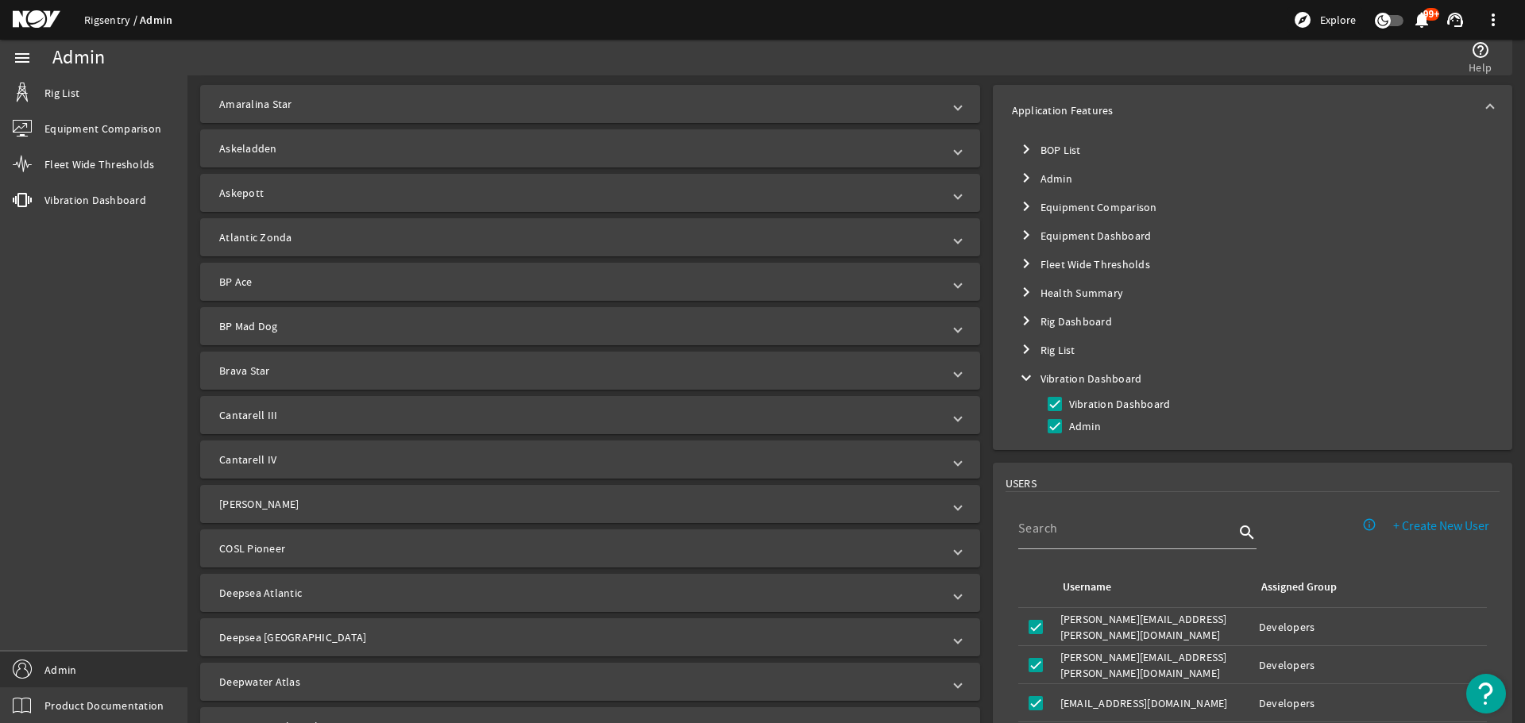
click at [113, 25] on link "Rigsentry" at bounding box center [112, 20] width 56 height 14
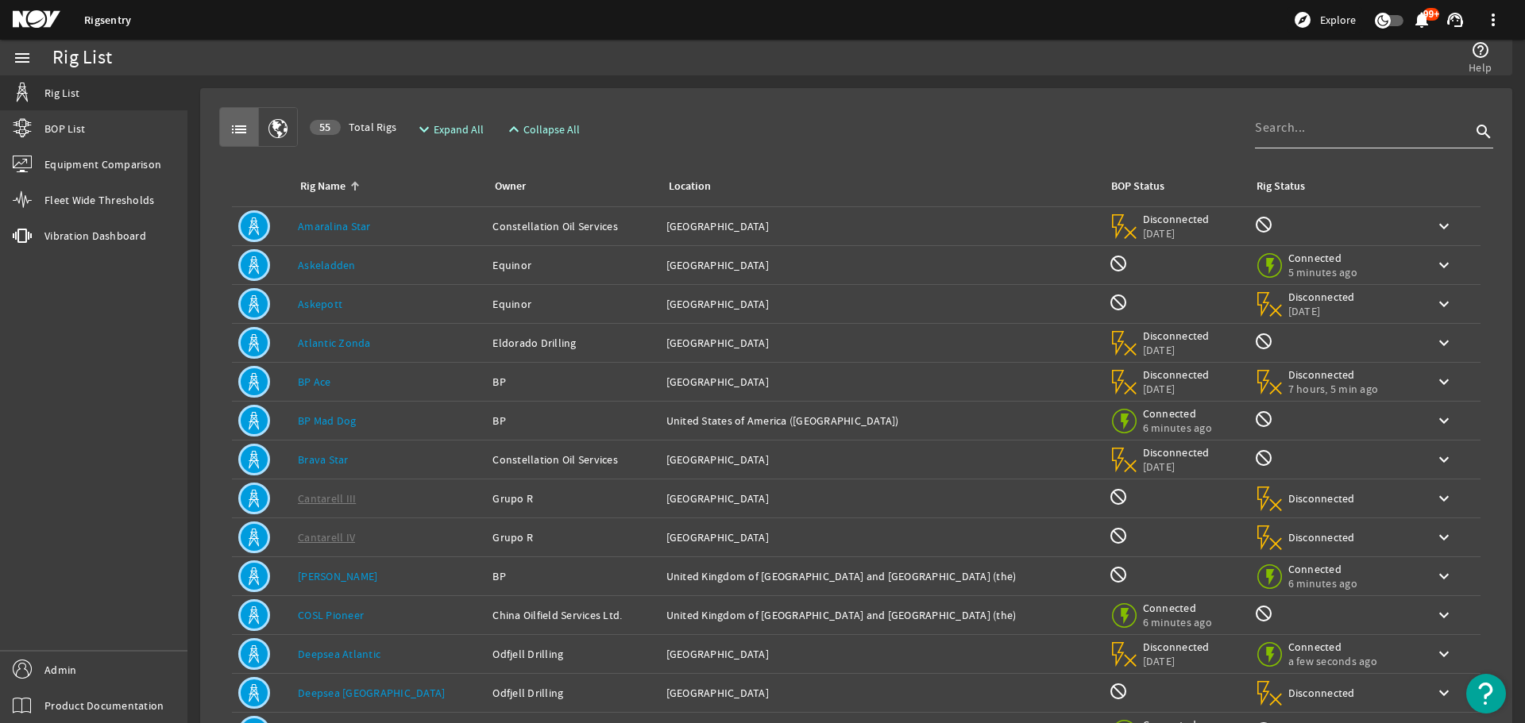
click at [1325, 114] on div at bounding box center [1363, 127] width 216 height 41
click at [1310, 125] on input at bounding box center [1363, 127] width 216 height 19
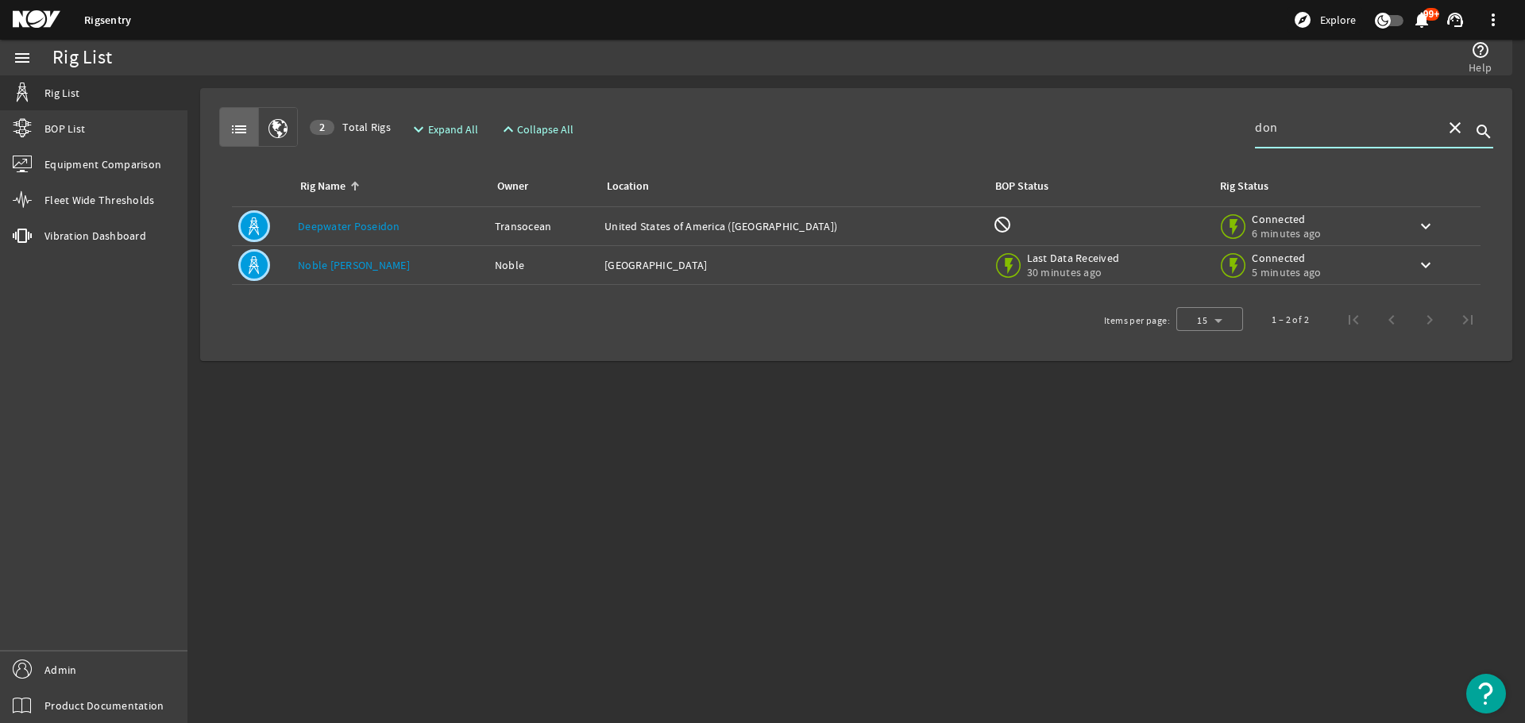
type input "don"
click at [461, 268] on div "Rig Name: Noble Don Taylor" at bounding box center [390, 265] width 184 height 16
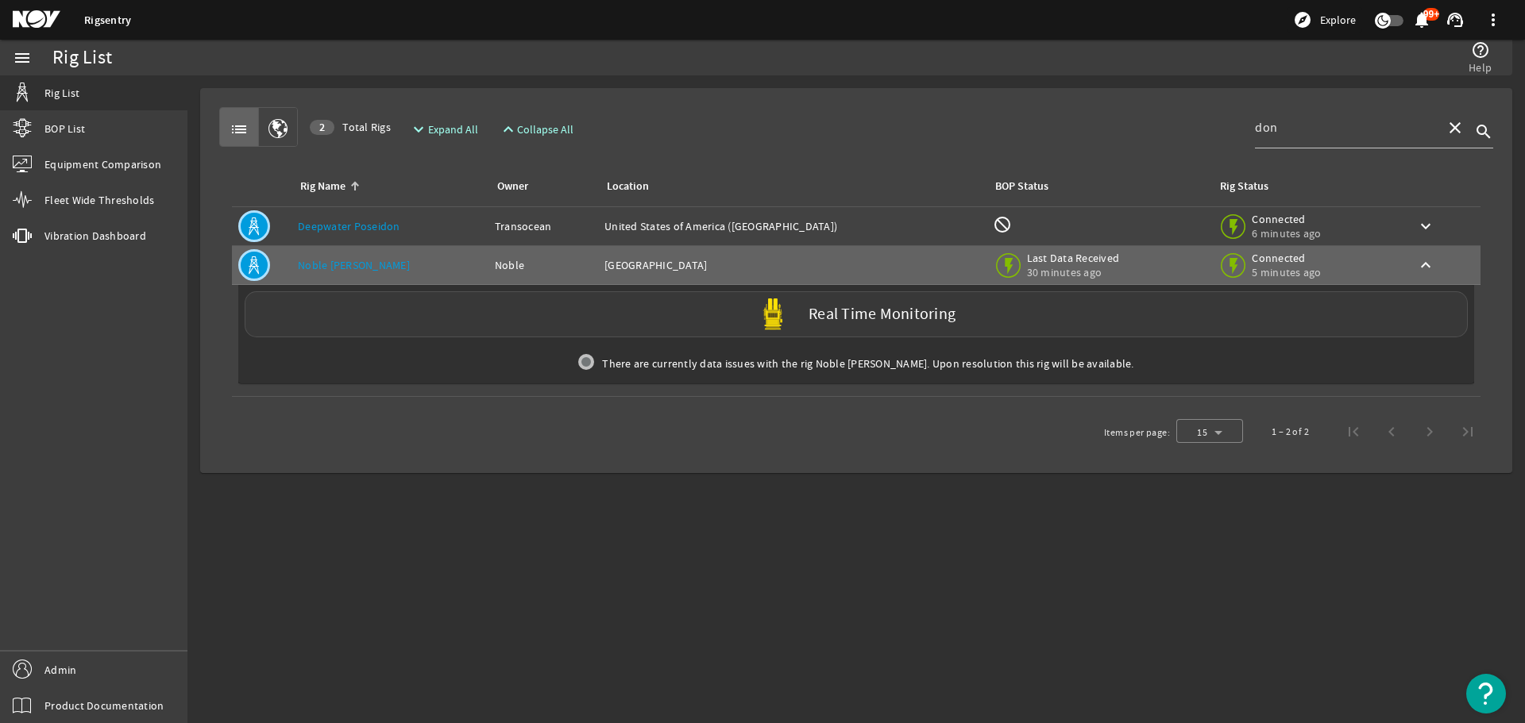
click at [580, 337] on div "Real Time Monitoring" at bounding box center [856, 314] width 1223 height 46
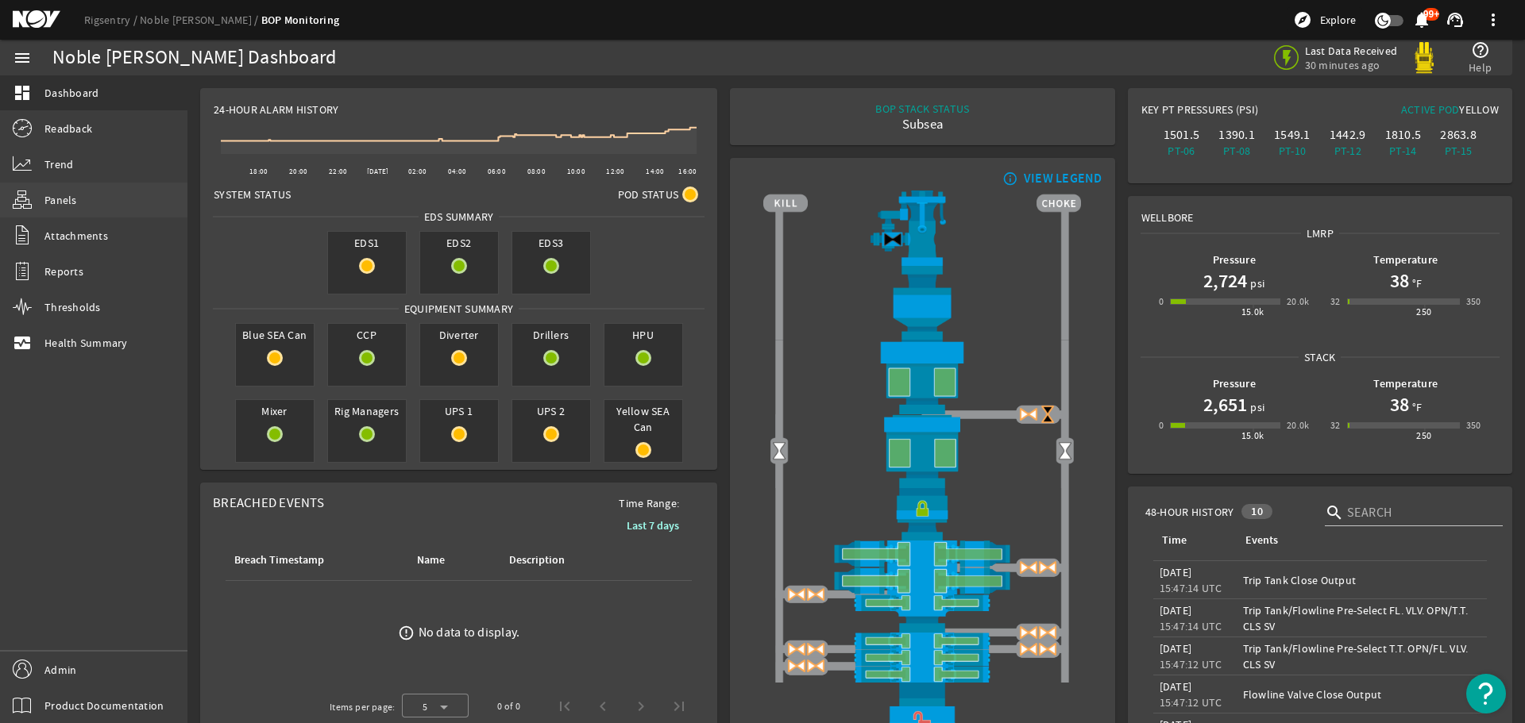
click at [80, 206] on link "Panels" at bounding box center [93, 200] width 187 height 35
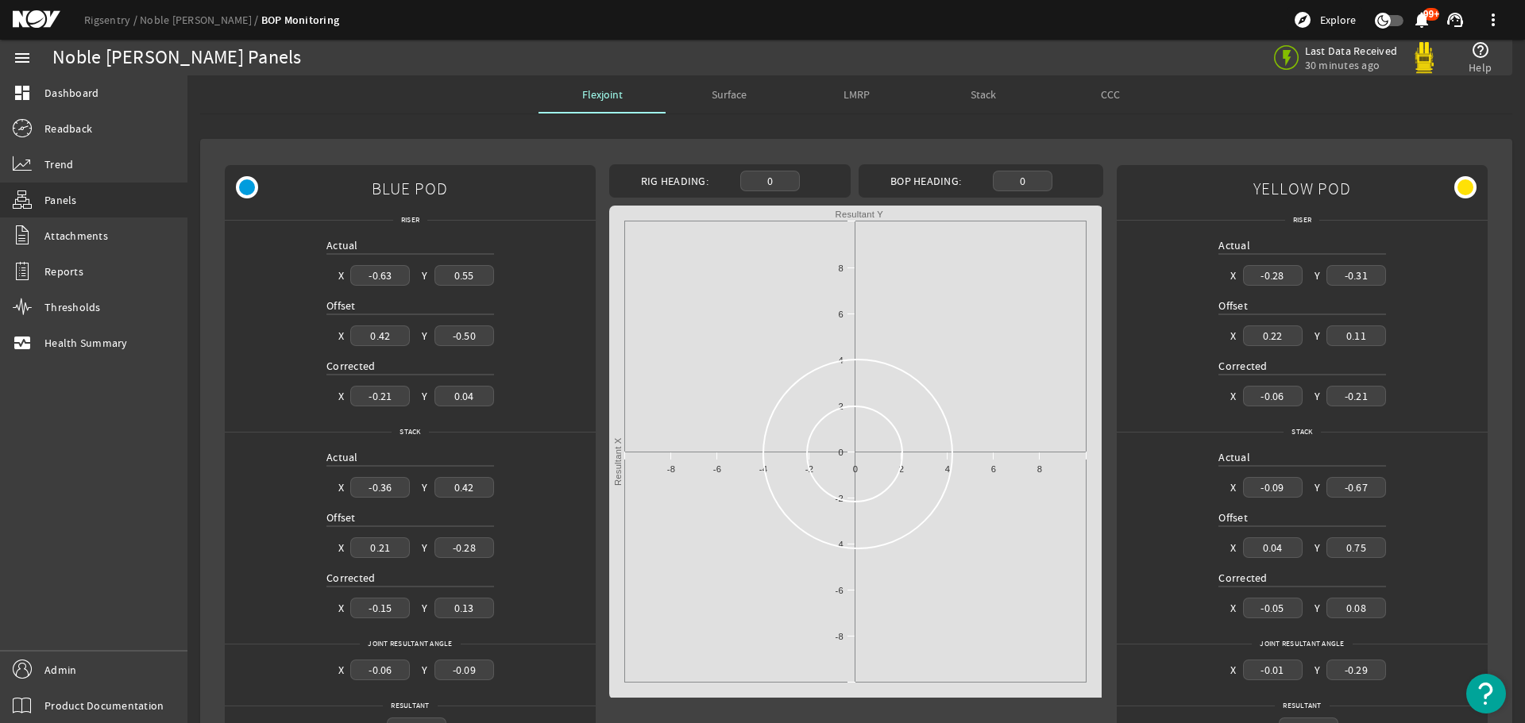
click at [727, 91] on span "Surface" at bounding box center [729, 94] width 35 height 11
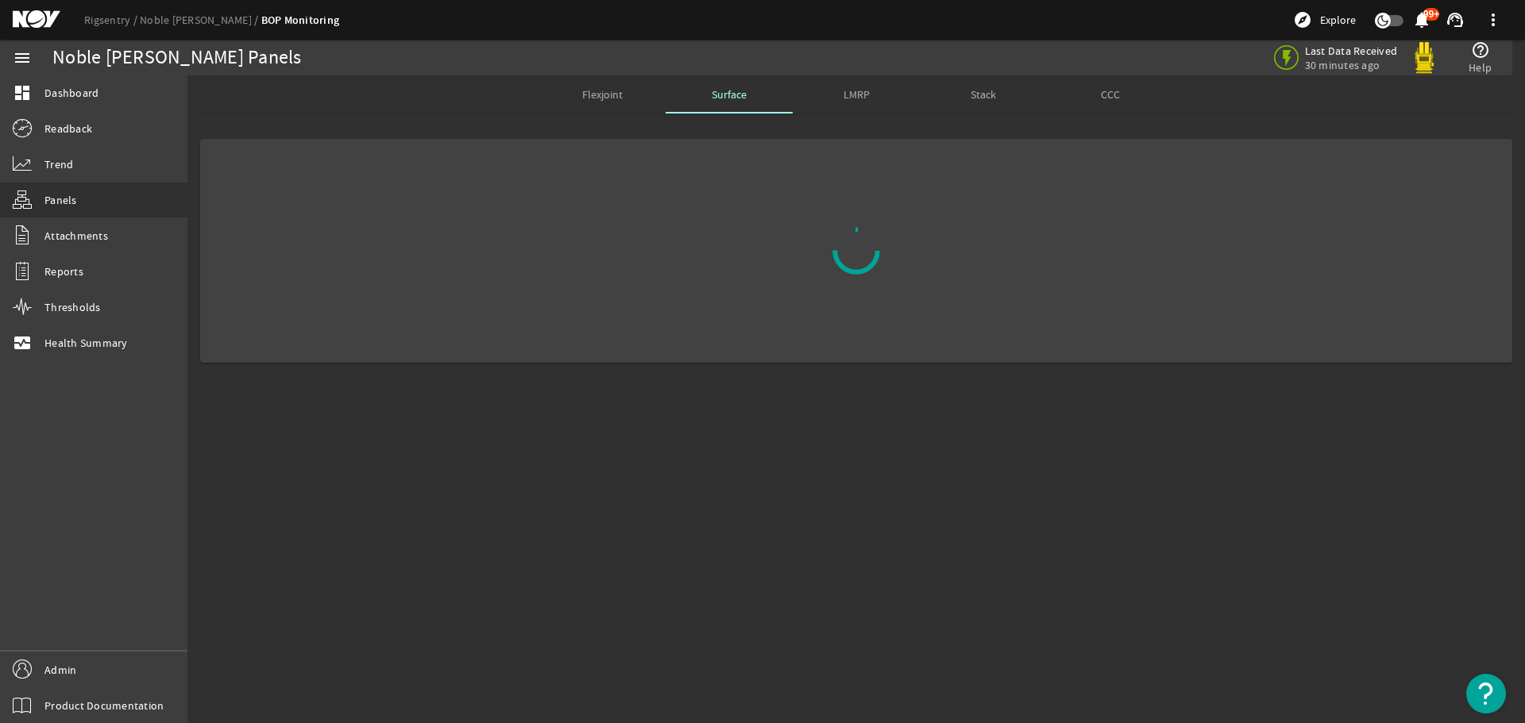
click at [584, 91] on span "Flexjoint" at bounding box center [602, 94] width 40 height 11
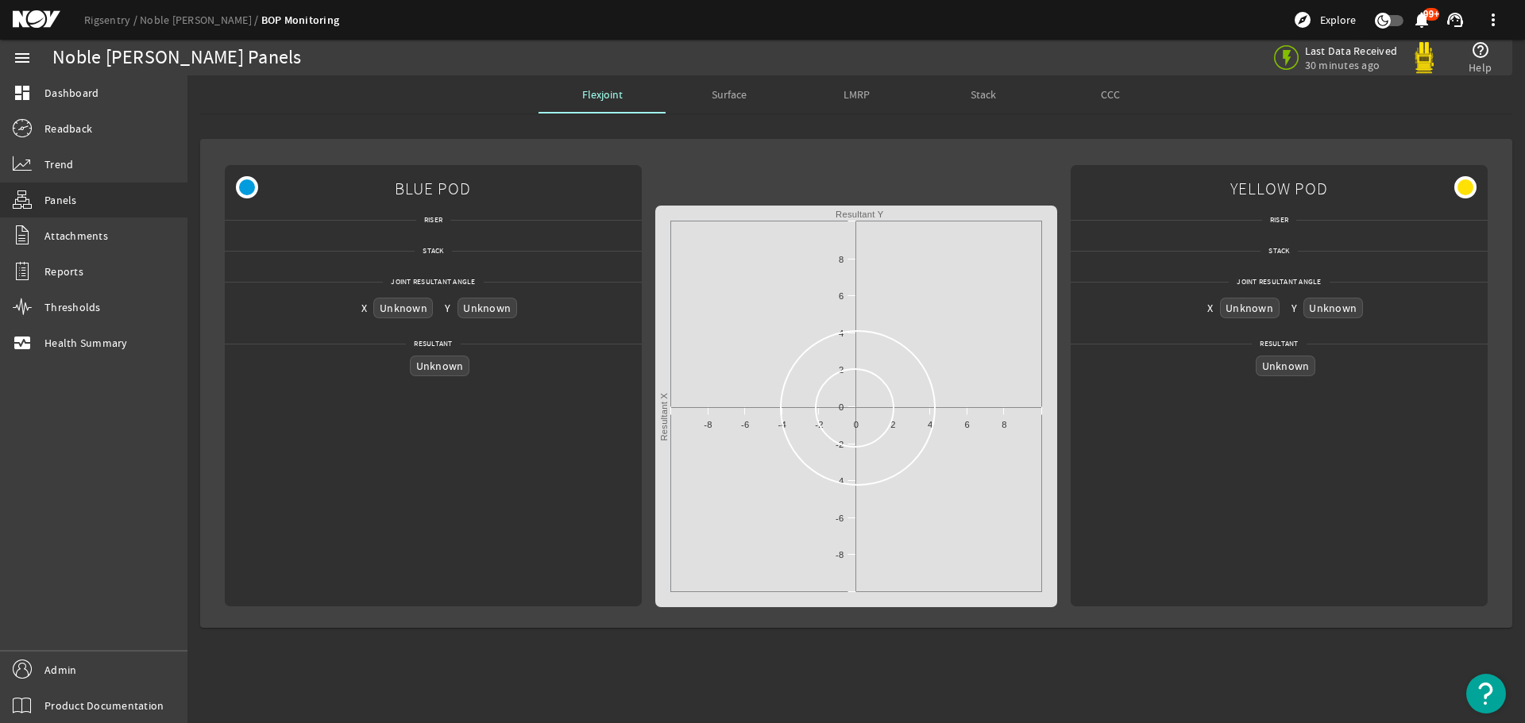
click at [731, 106] on span "Surface" at bounding box center [729, 94] width 35 height 38
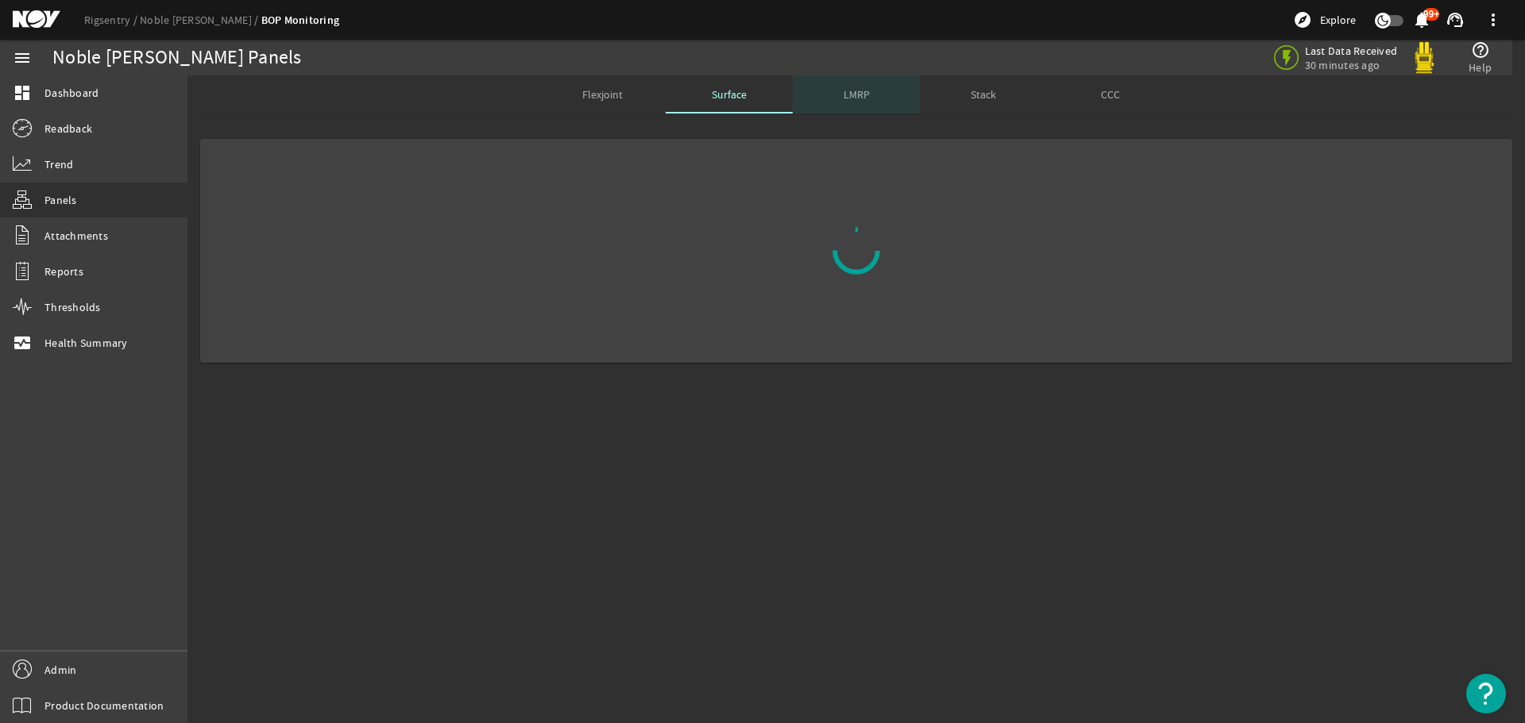
click at [860, 106] on span "LMRP" at bounding box center [856, 94] width 26 height 38
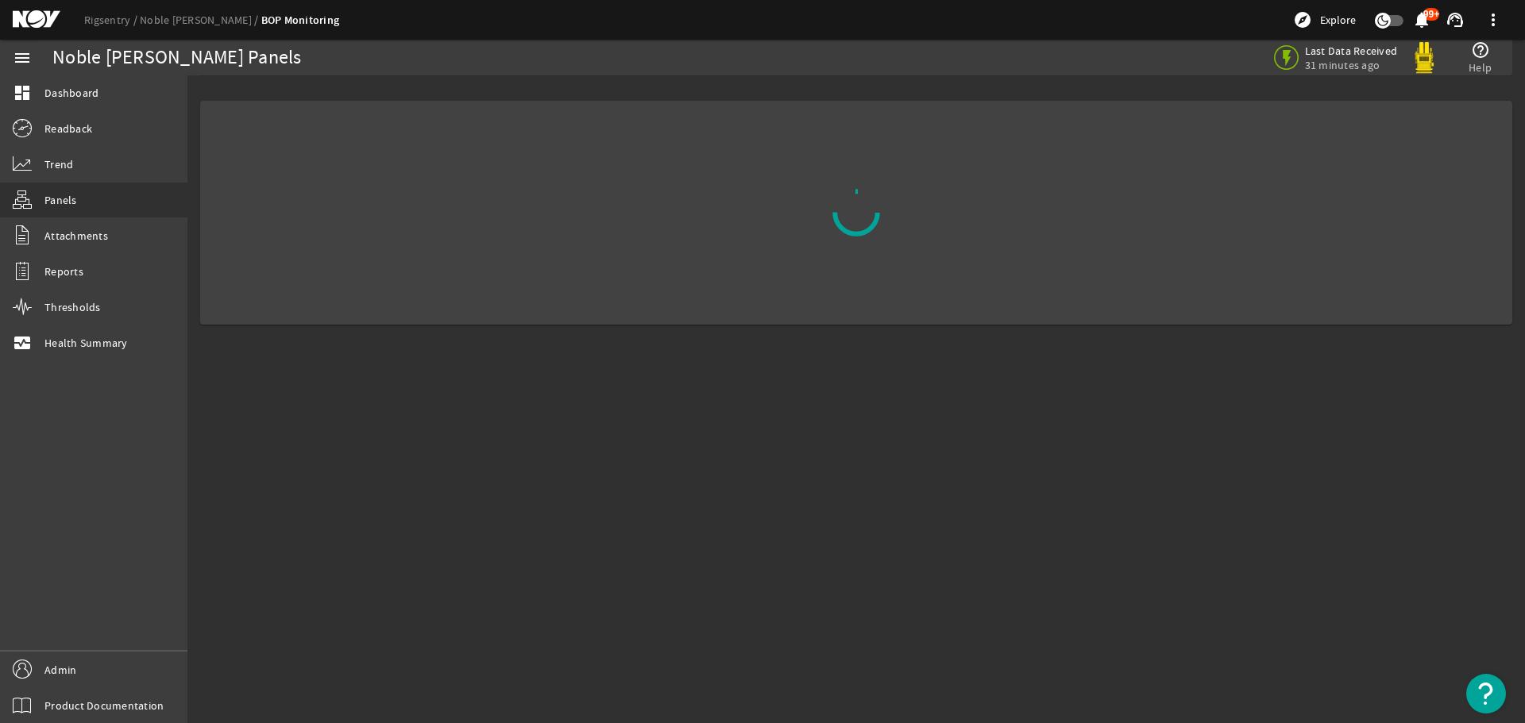
drag, startPoint x: 901, startPoint y: 410, endPoint x: 969, endPoint y: 401, distance: 68.1
click at [968, 403] on mat-sidenav-content "Noble Don Taylor Panels Last Data Received 31 minutes ago help_outline Help" at bounding box center [855, 399] width 1337 height 648
click at [86, 88] on span "Dashboard" at bounding box center [71, 93] width 54 height 16
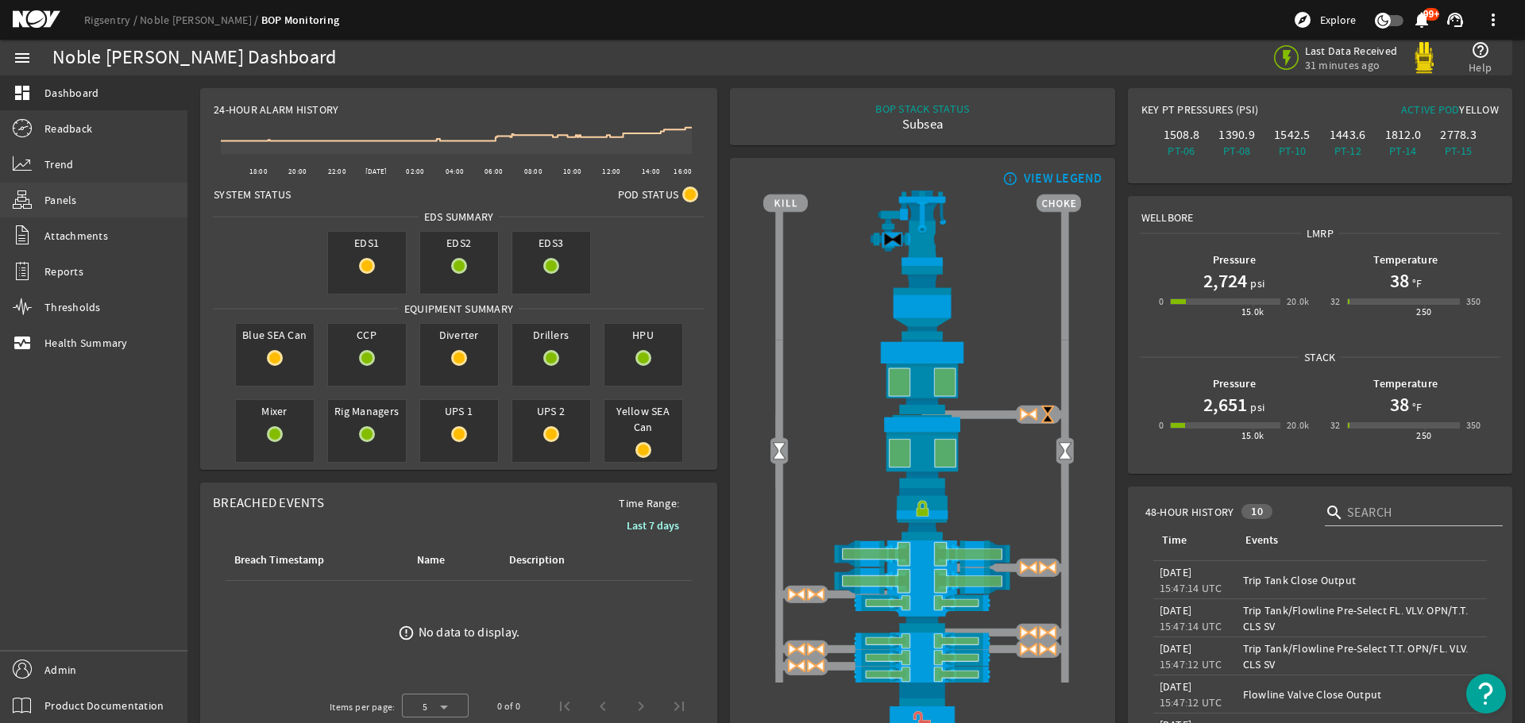
click at [91, 212] on link "Panels" at bounding box center [93, 200] width 187 height 35
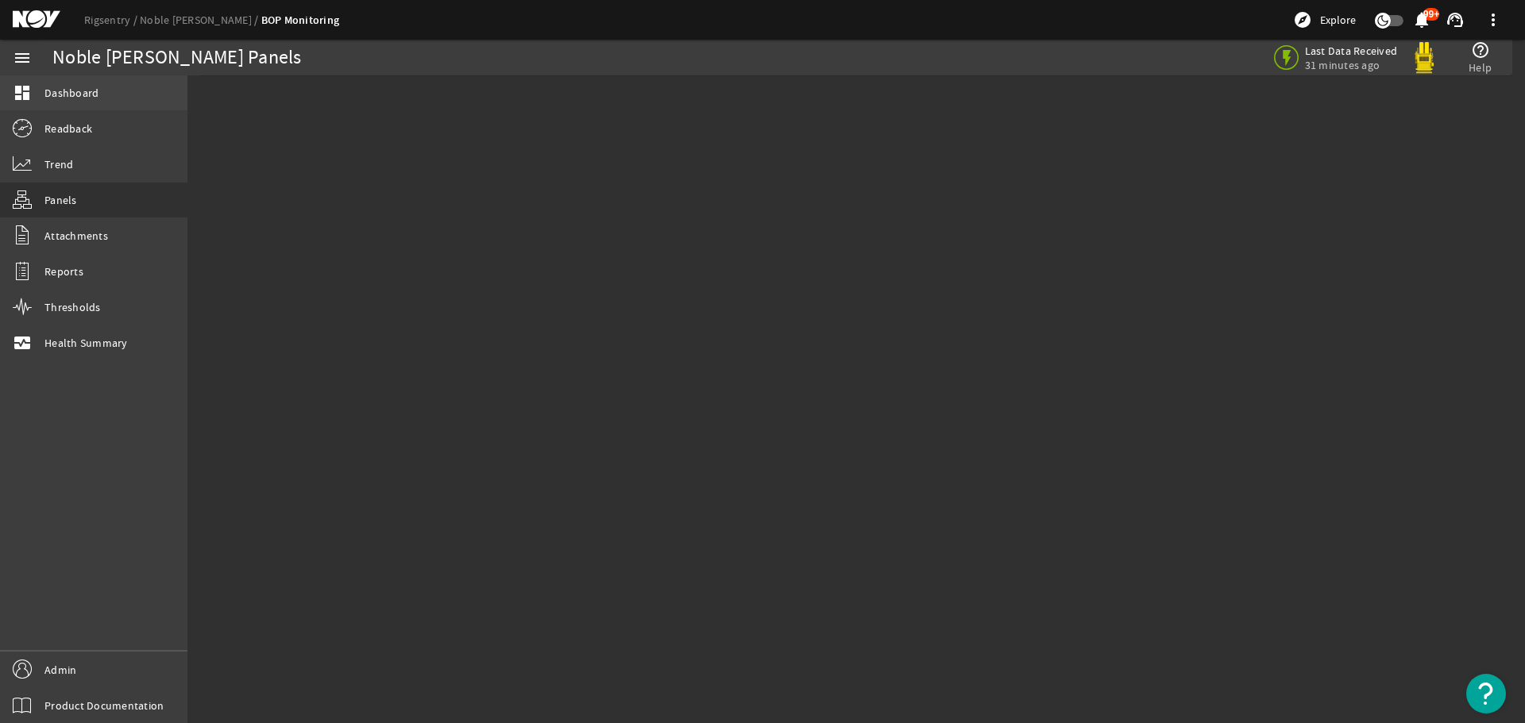
click at [71, 93] on span "Dashboard" at bounding box center [71, 93] width 54 height 16
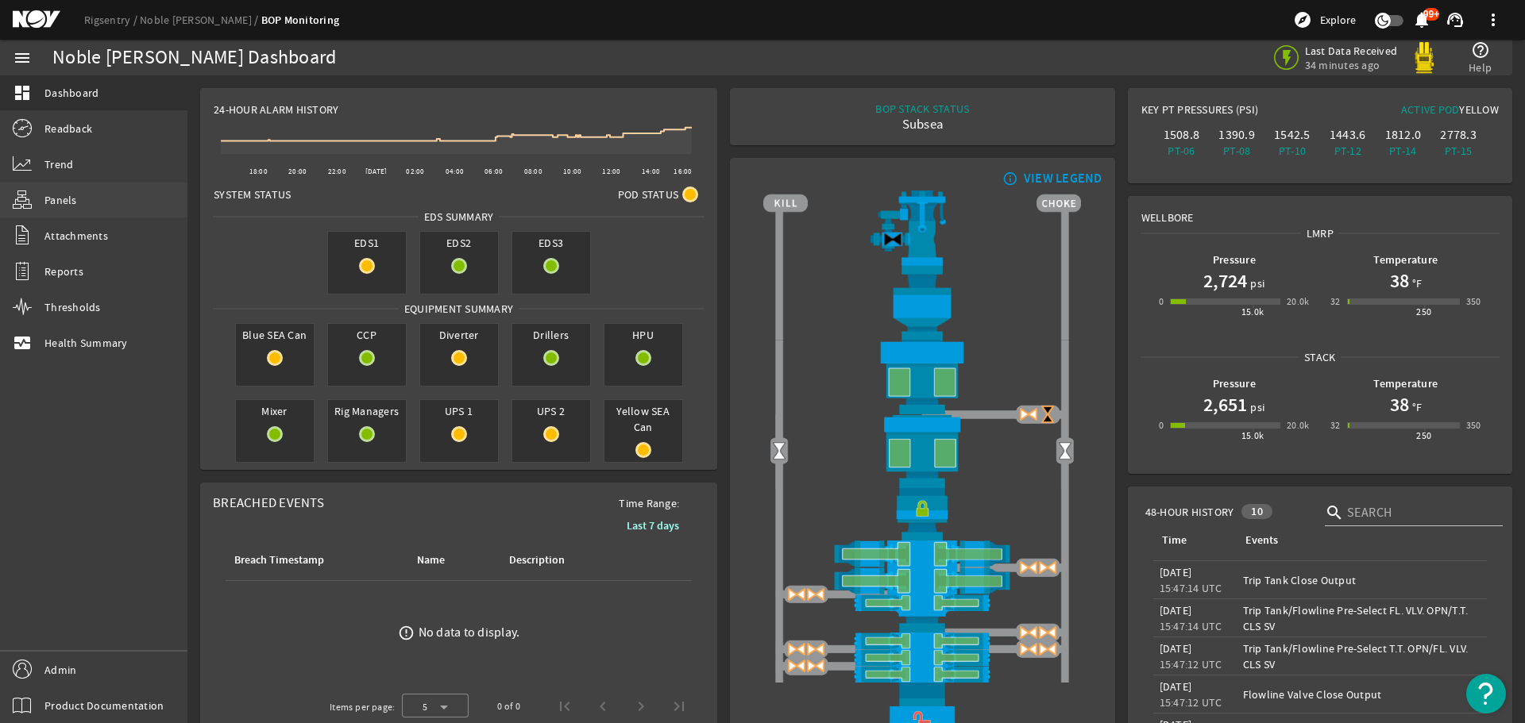
click at [89, 203] on link "Panels" at bounding box center [93, 200] width 187 height 35
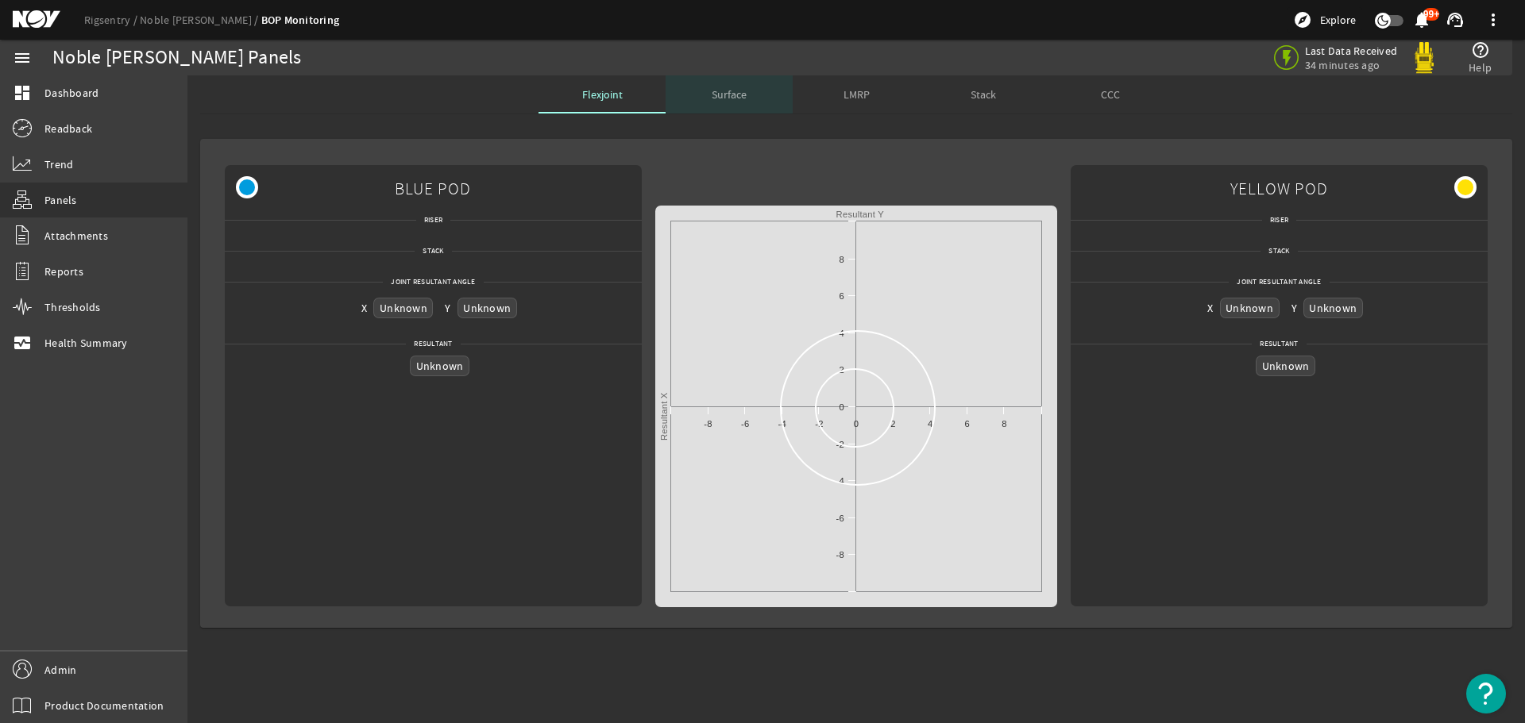
click at [716, 94] on span "Surface" at bounding box center [729, 94] width 35 height 11
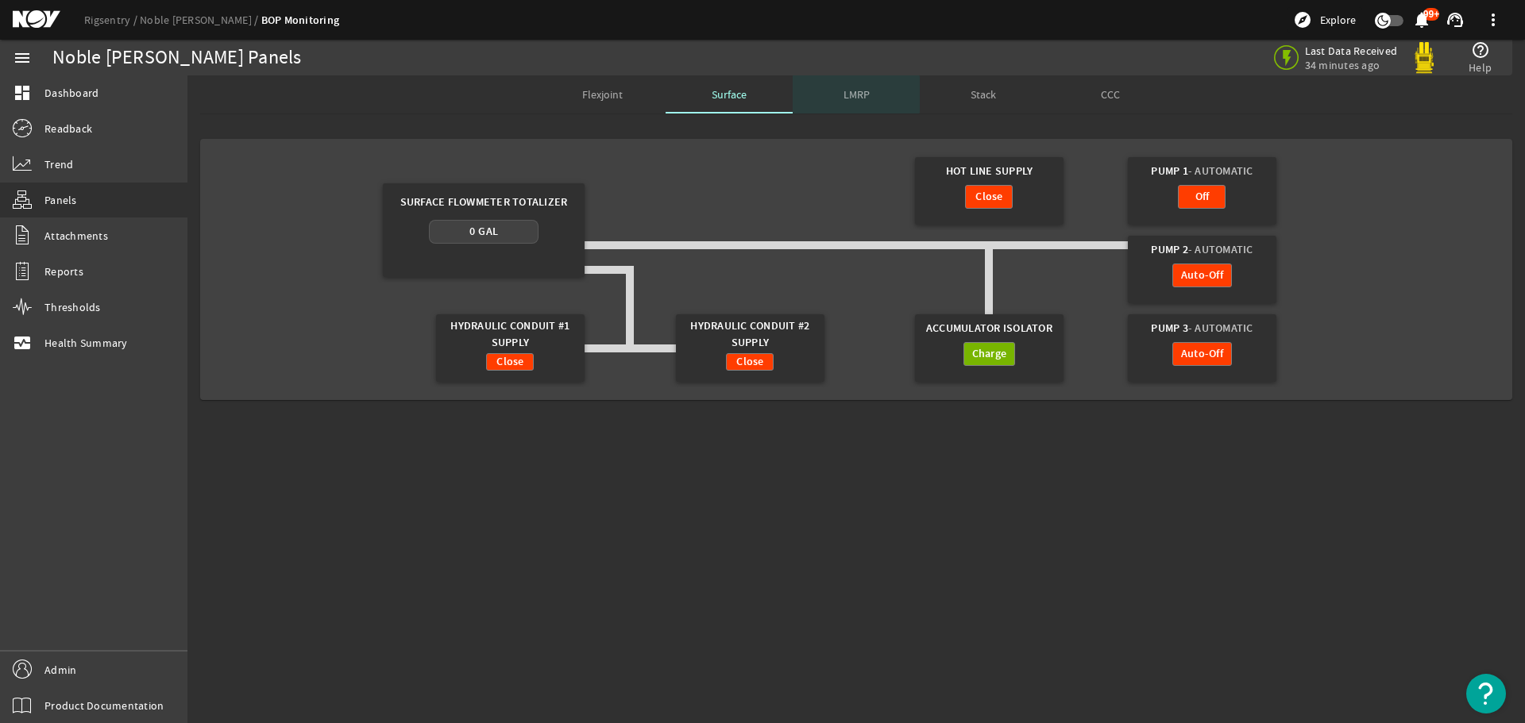
click at [827, 94] on div "LMRP" at bounding box center [856, 94] width 127 height 38
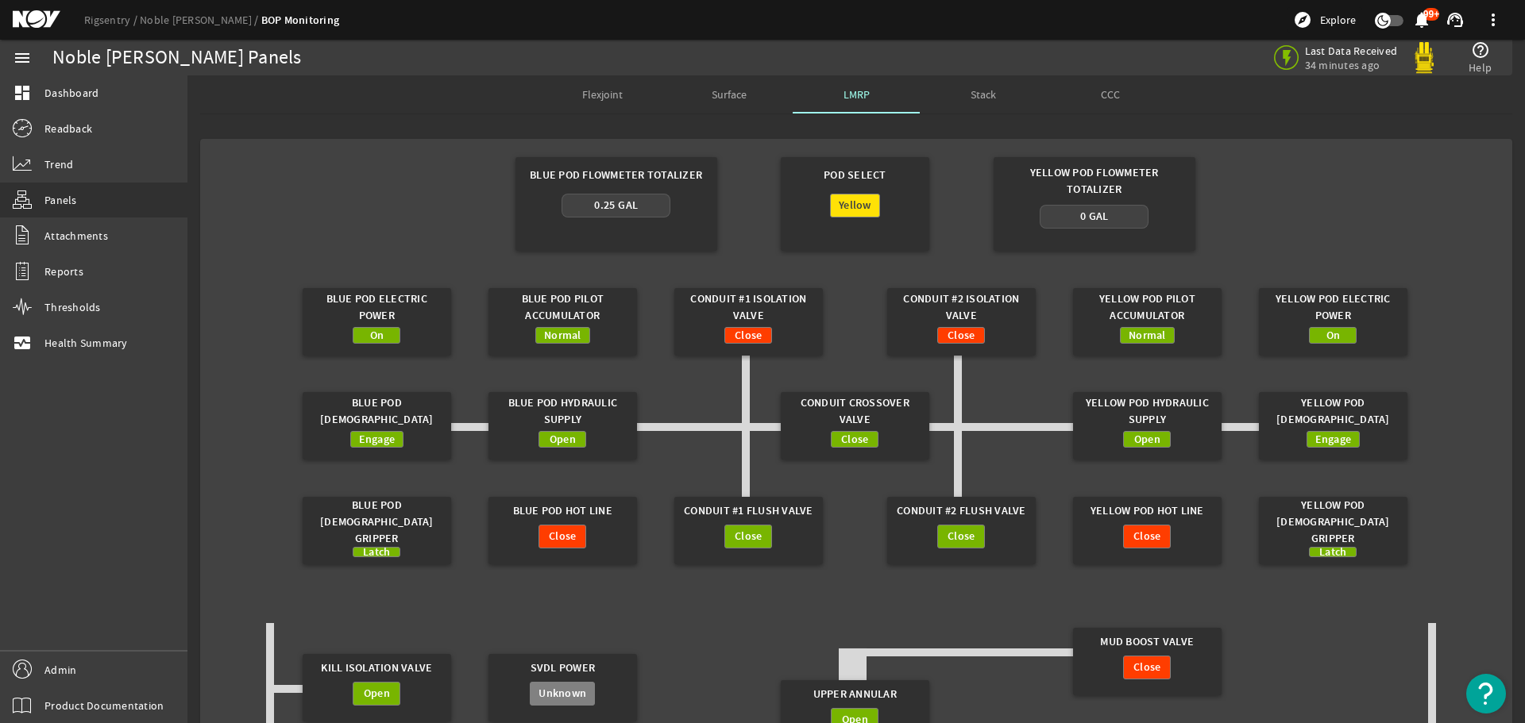
click at [982, 94] on span "Stack" at bounding box center [982, 94] width 25 height 11
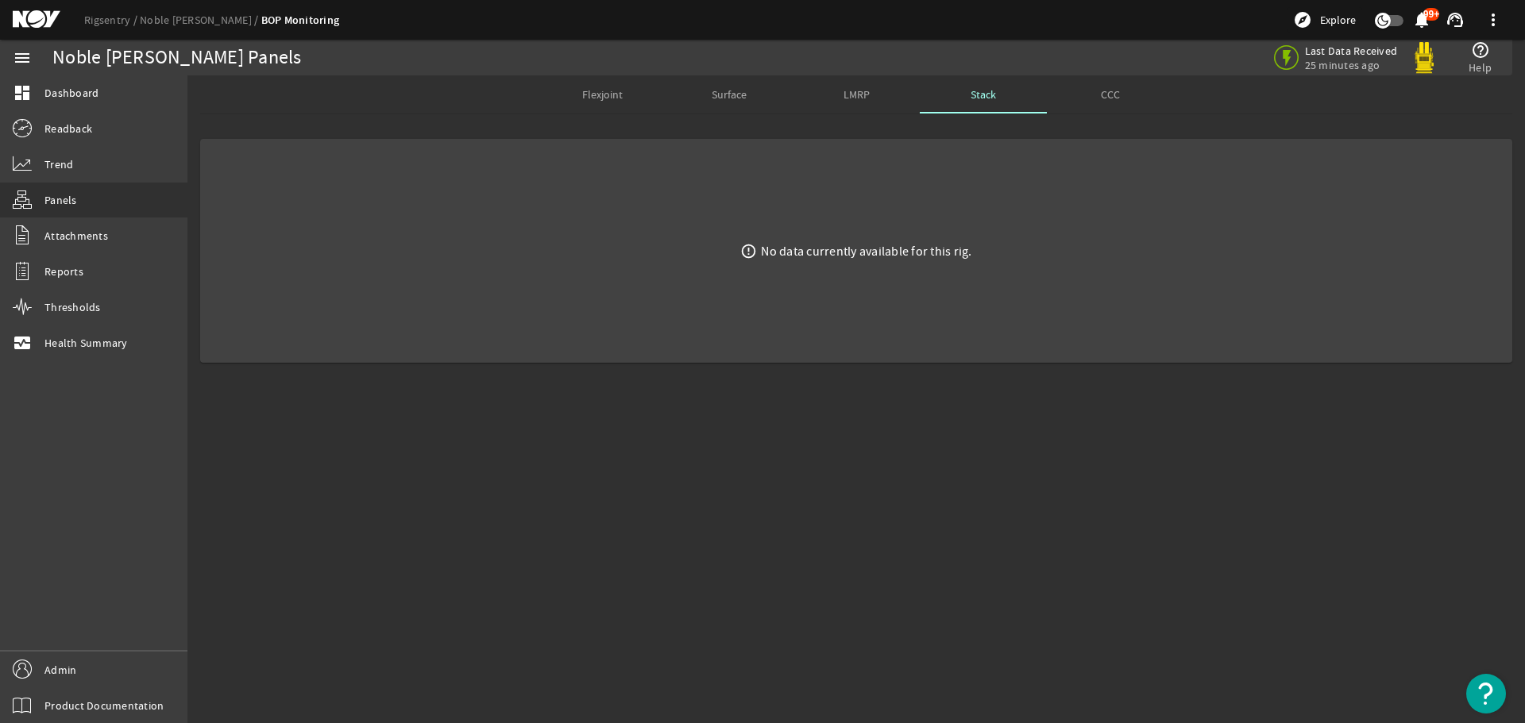
click at [125, 32] on div "Rigsentry Noble Don Taylor BOP Monitoring explore Explore notifications 99+ sup…" at bounding box center [762, 20] width 1525 height 40
click at [97, 15] on link "Rigsentry" at bounding box center [112, 20] width 56 height 14
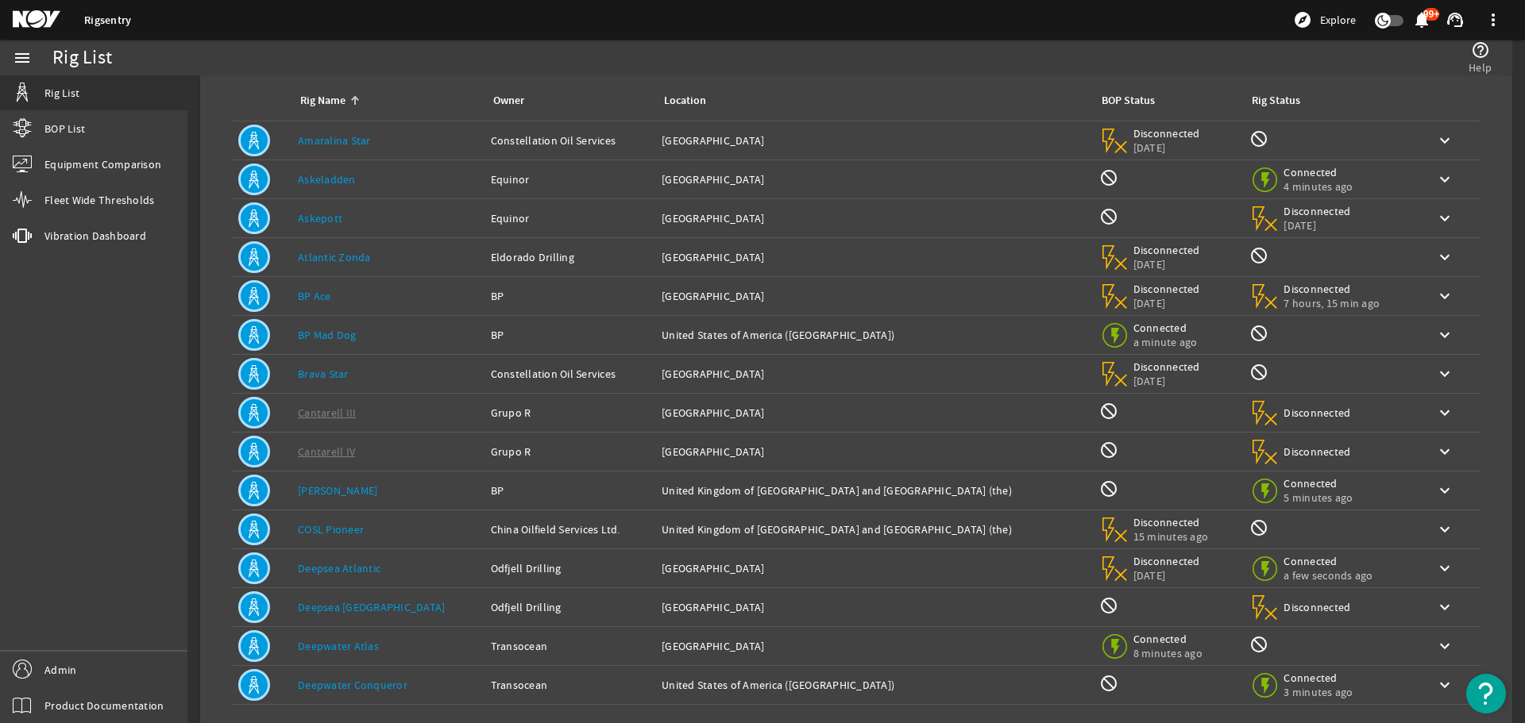
scroll to position [156, 0]
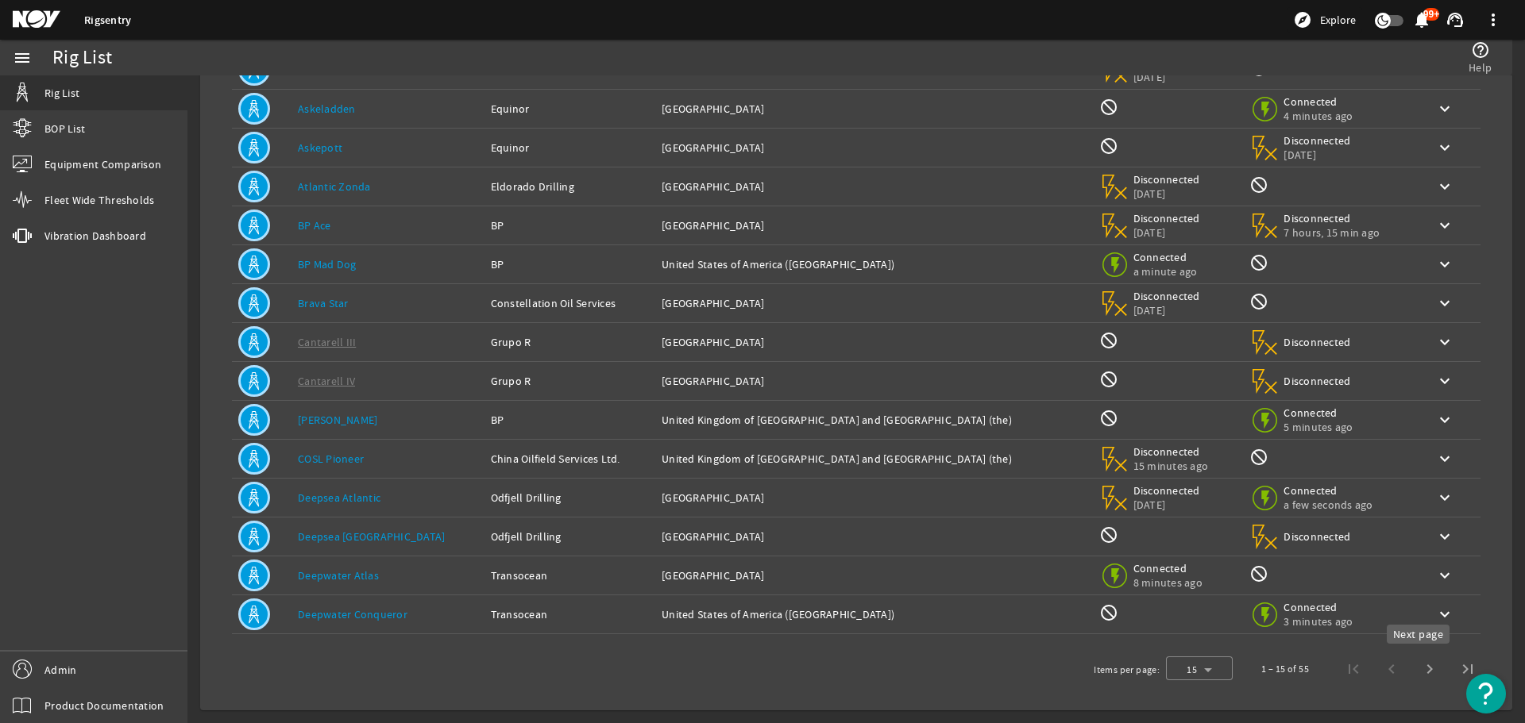
click at [1413, 665] on span "Next page" at bounding box center [1429, 669] width 38 height 38
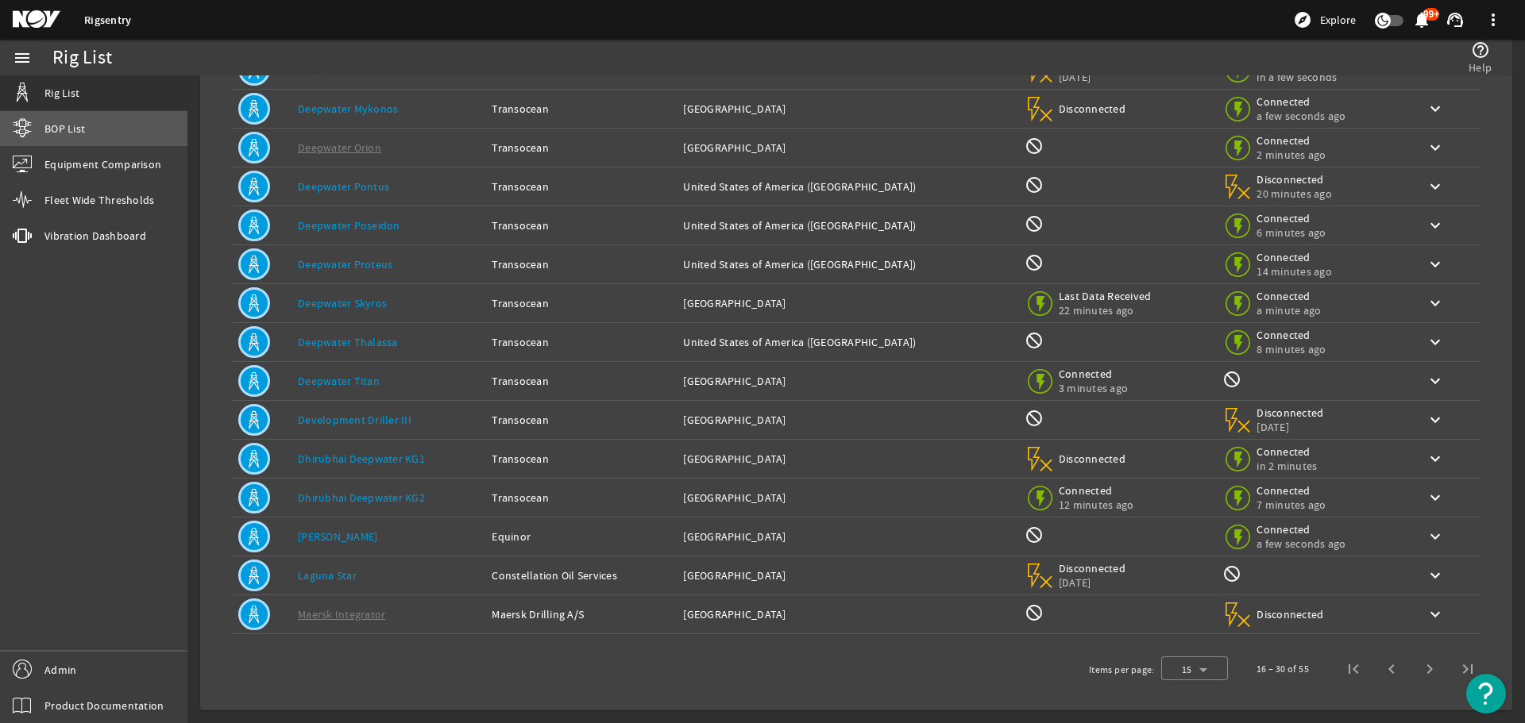
click at [44, 133] on link "BOP List" at bounding box center [93, 128] width 187 height 35
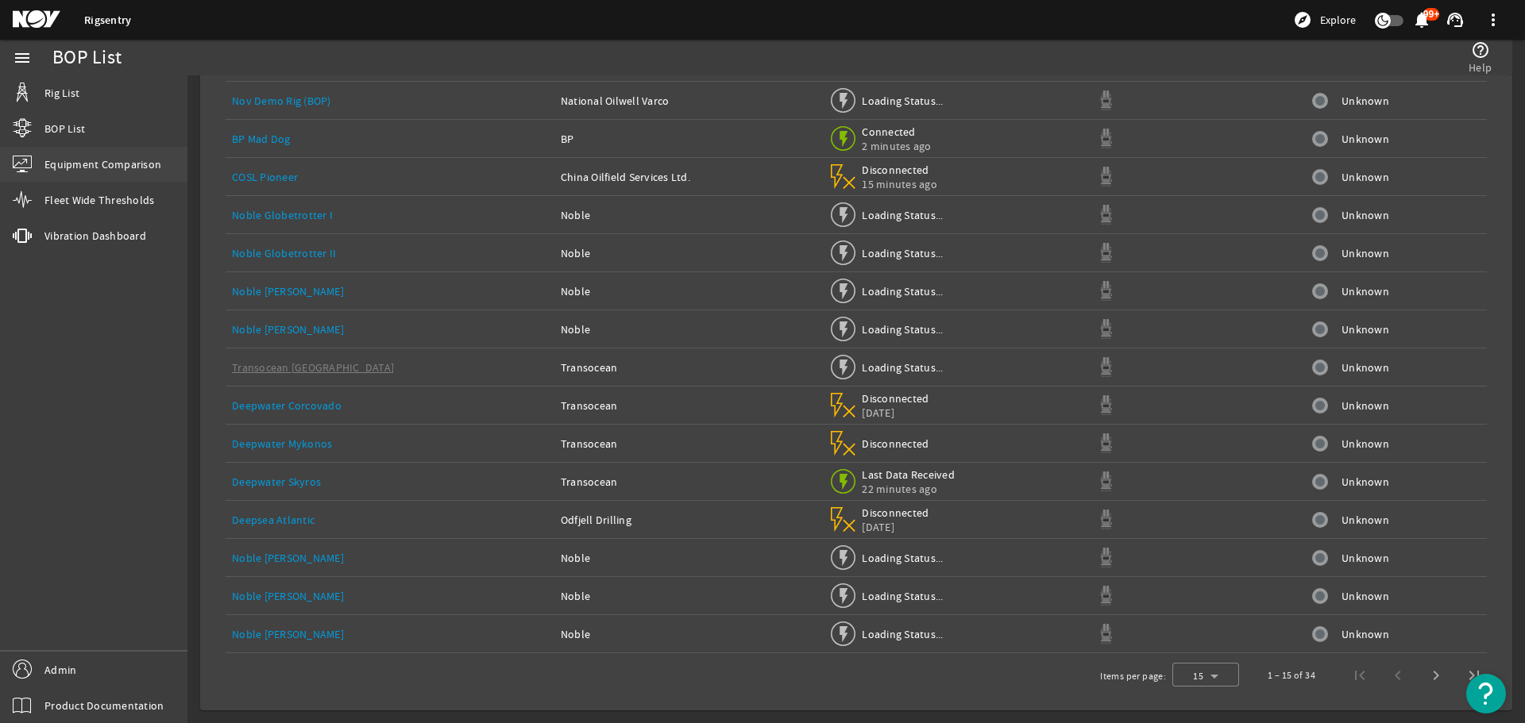
scroll to position [119, 0]
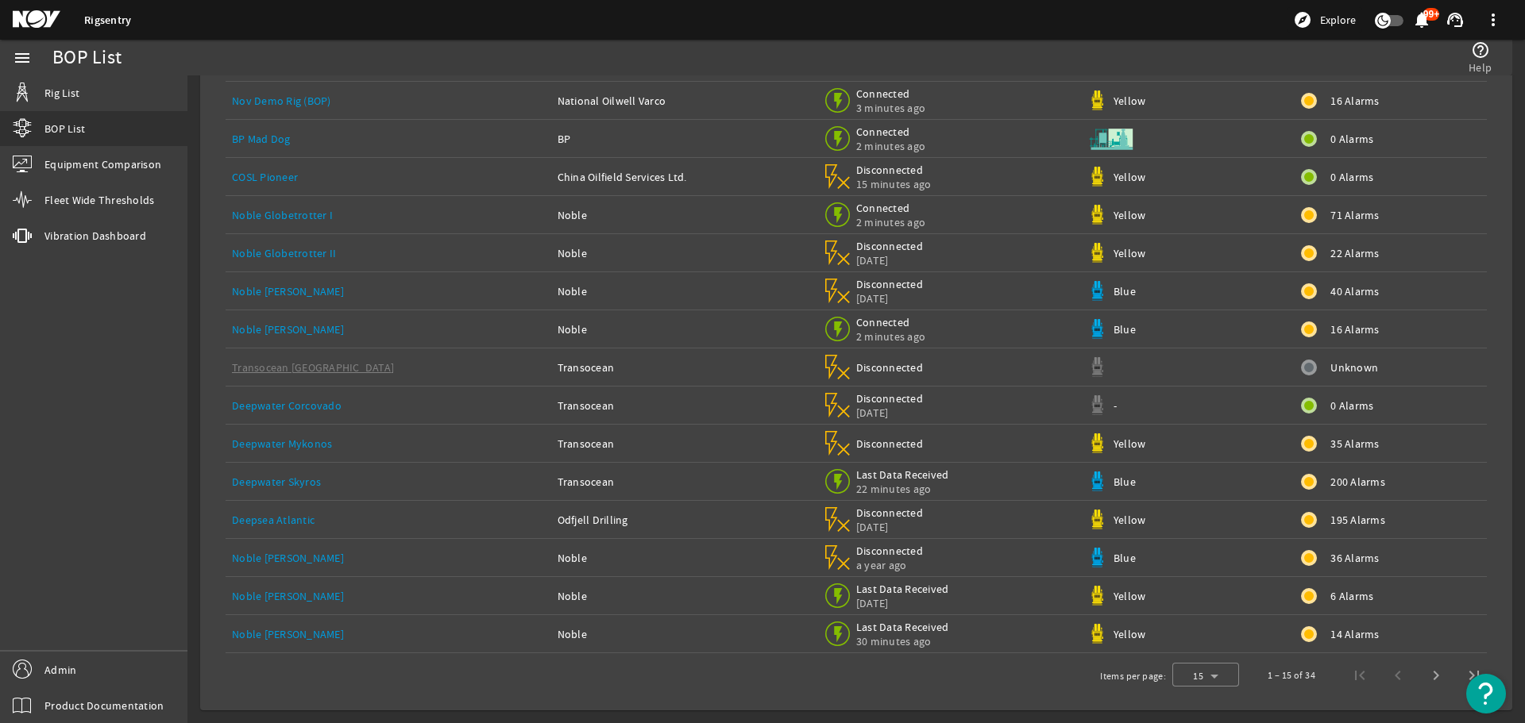
click at [341, 333] on div "Noble Tom Madden" at bounding box center [388, 330] width 313 height 16
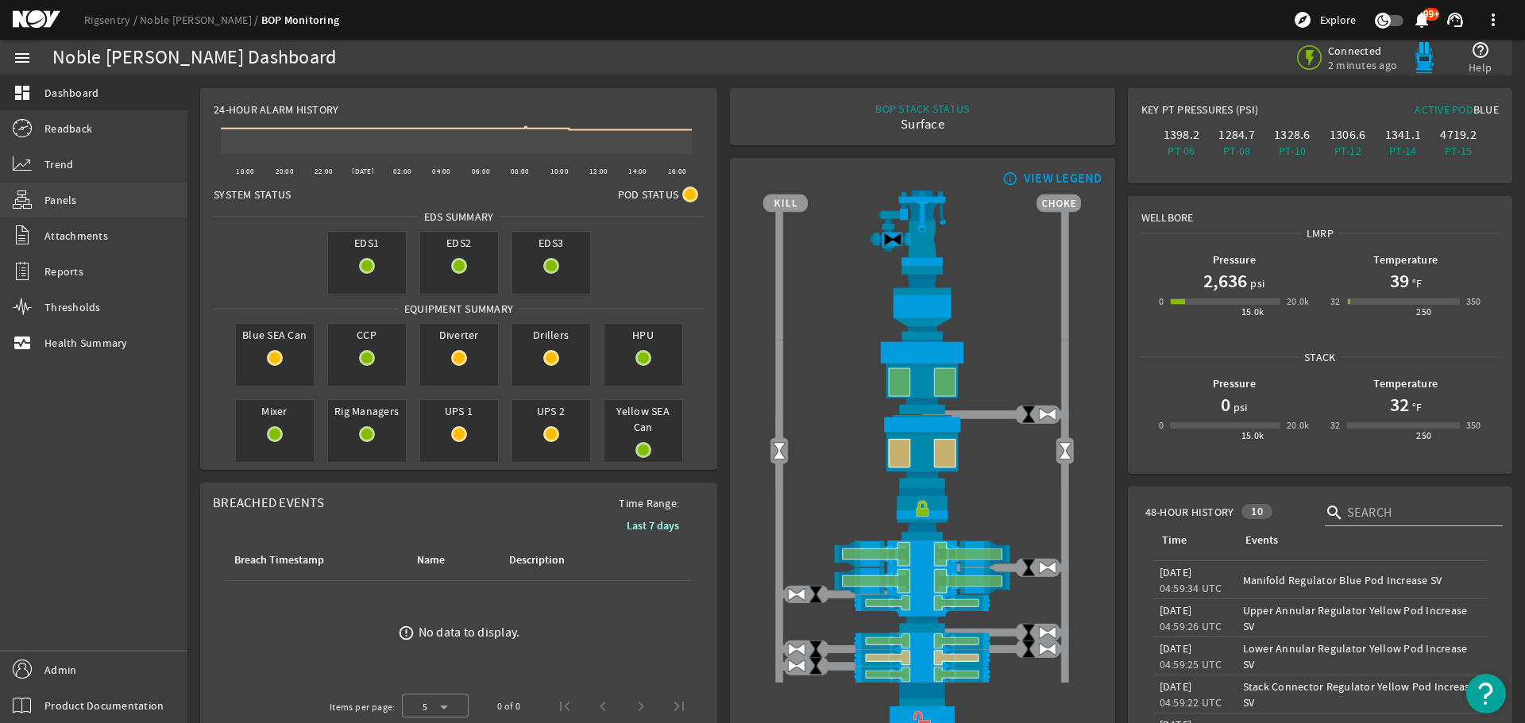
click at [87, 195] on link "Panels" at bounding box center [93, 200] width 187 height 35
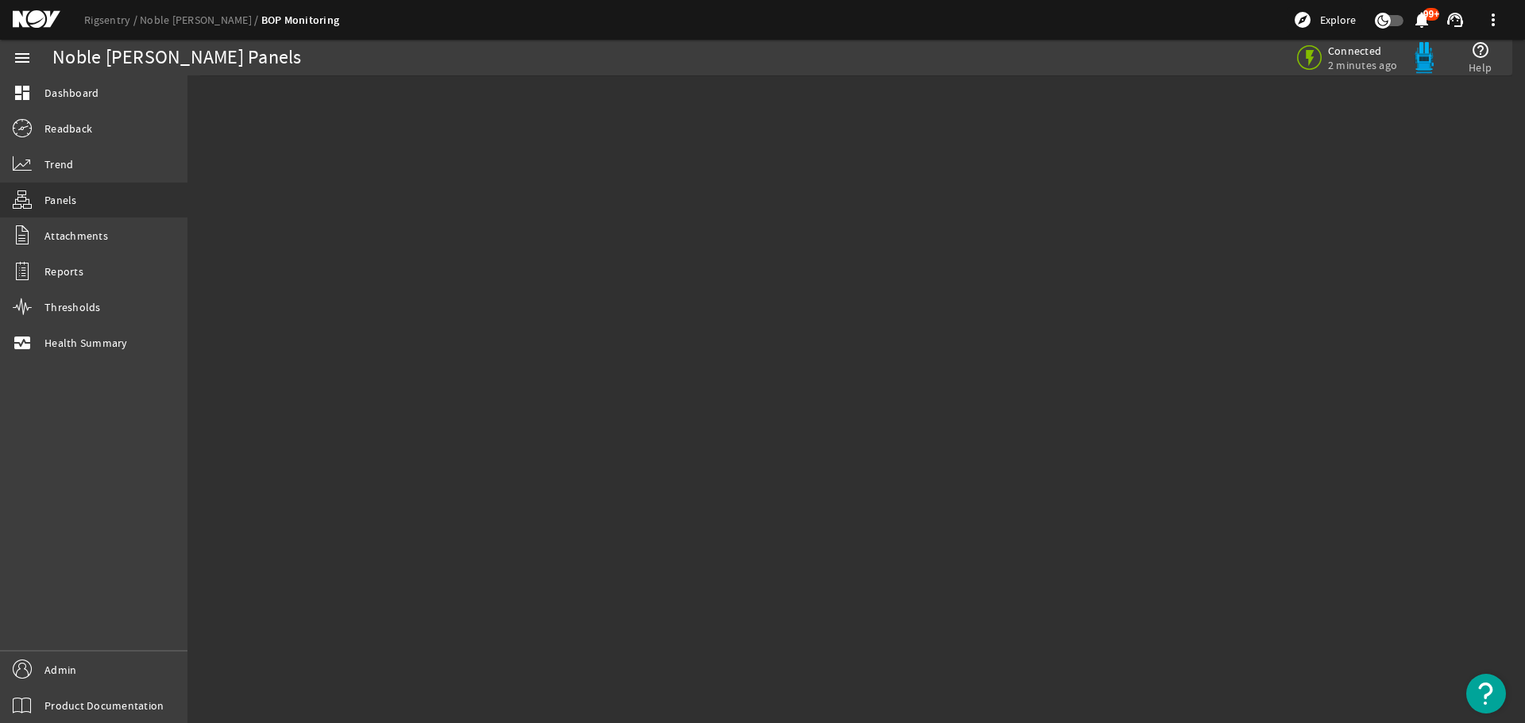
click at [546, 344] on mat-sidenav-content "Noble Tom Madden Panels Connected 2 minutes ago help_outline Help" at bounding box center [855, 399] width 1337 height 648
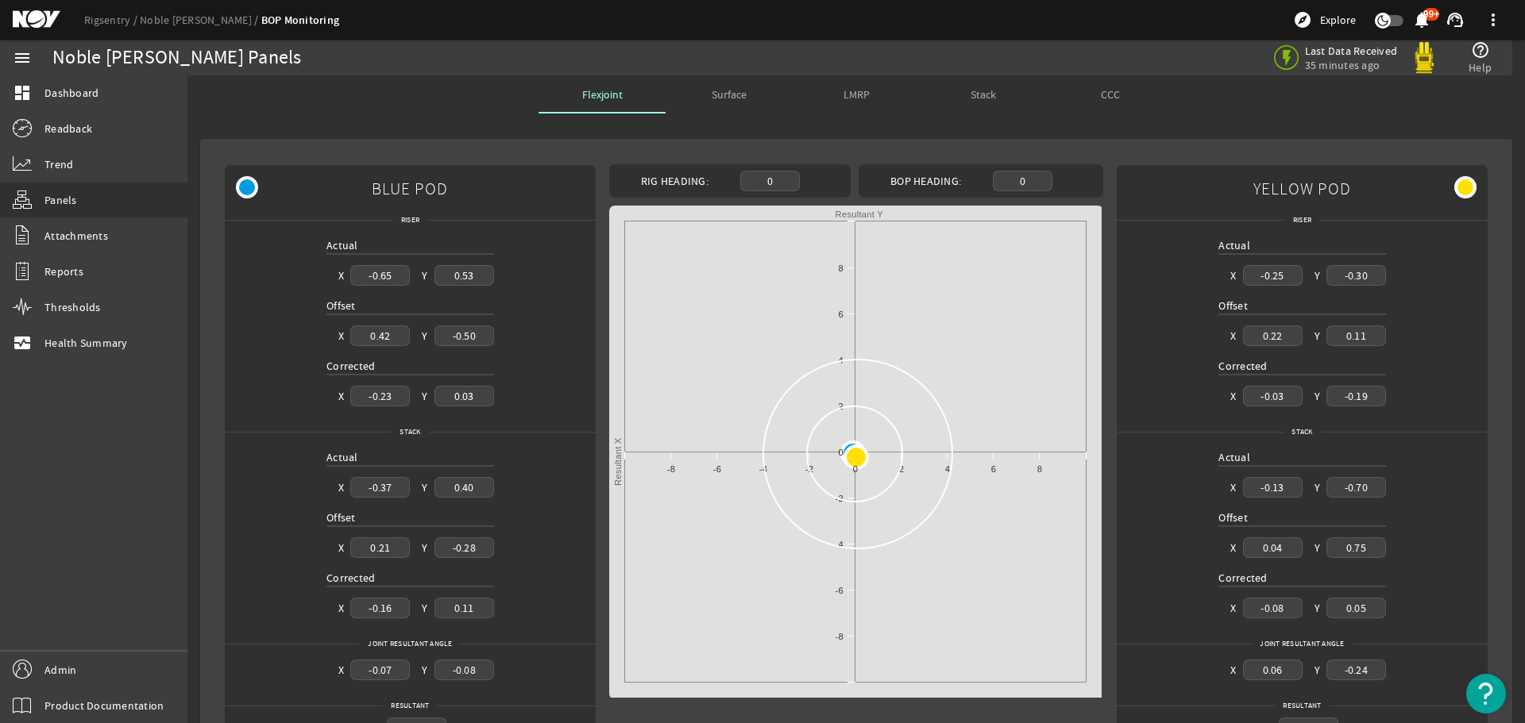
click at [731, 98] on span "Surface" at bounding box center [729, 94] width 35 height 11
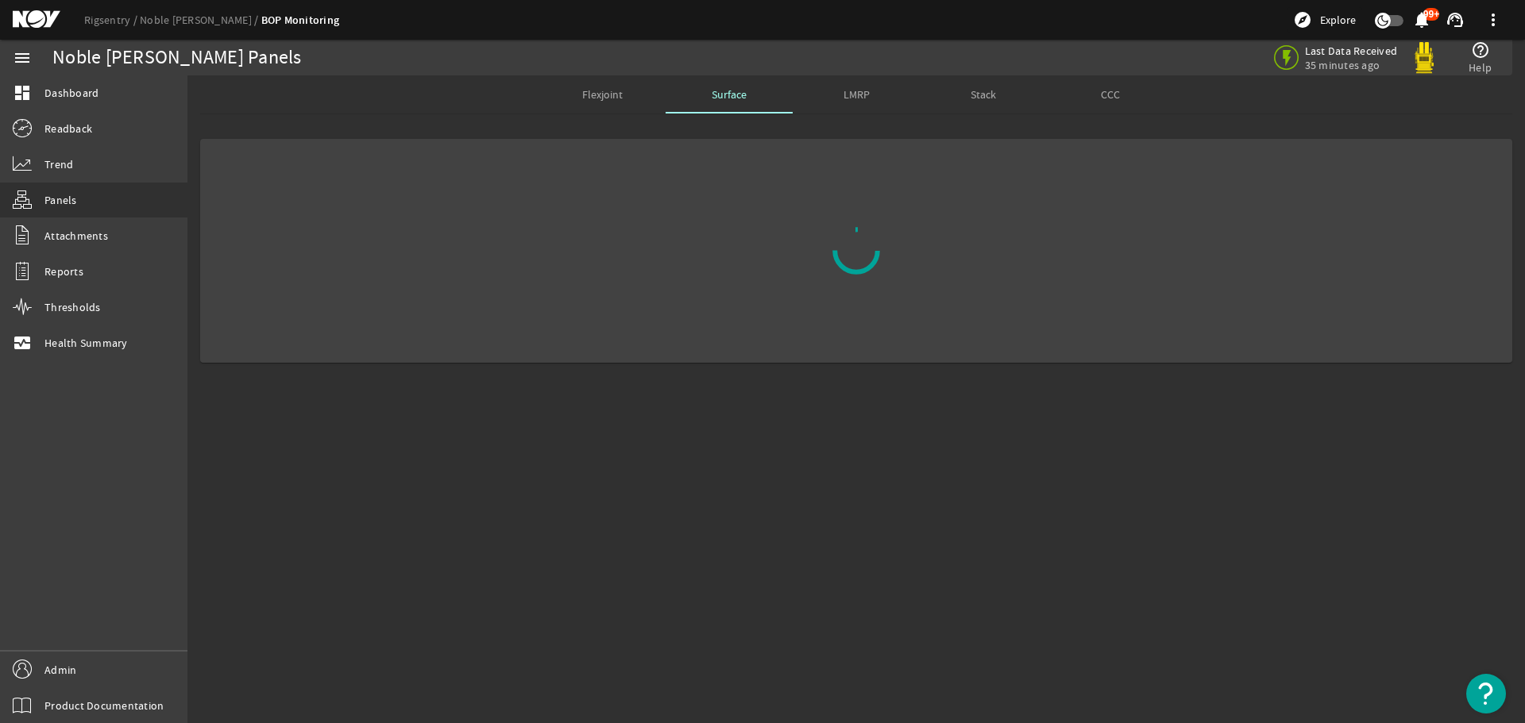
click at [618, 98] on span "Flexjoint" at bounding box center [602, 94] width 40 height 11
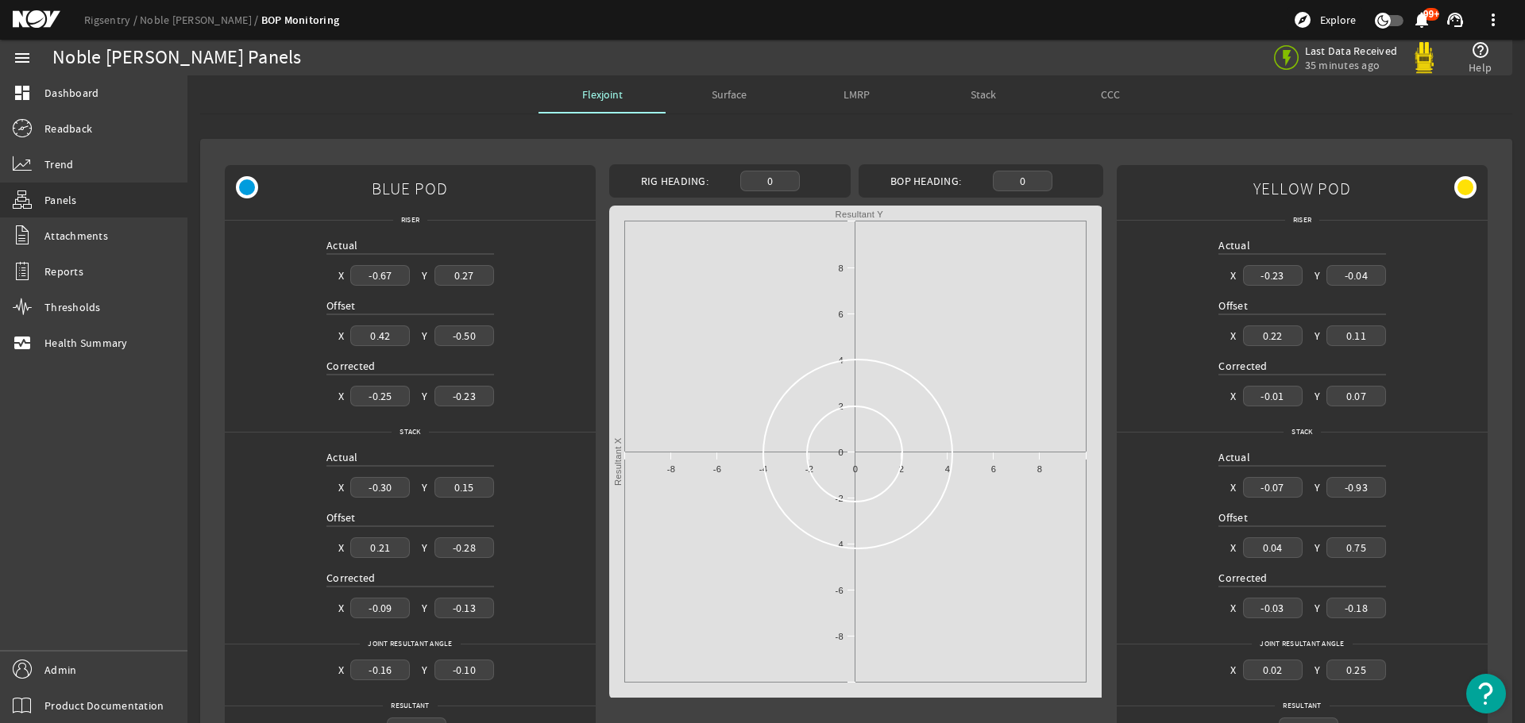
click at [691, 94] on div "Surface" at bounding box center [728, 94] width 127 height 38
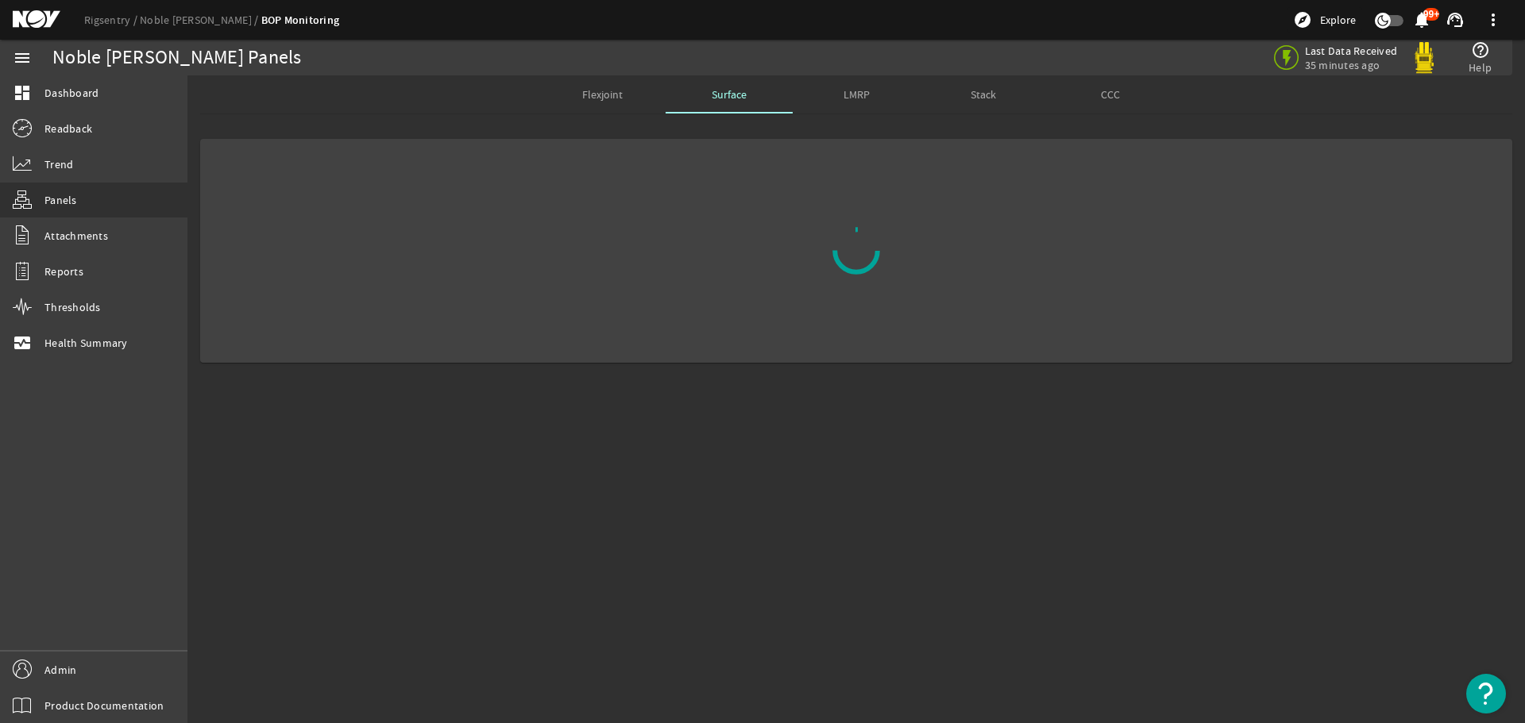
click at [601, 89] on span "Flexjoint" at bounding box center [602, 94] width 40 height 11
